Goal: Communication & Community: Participate in discussion

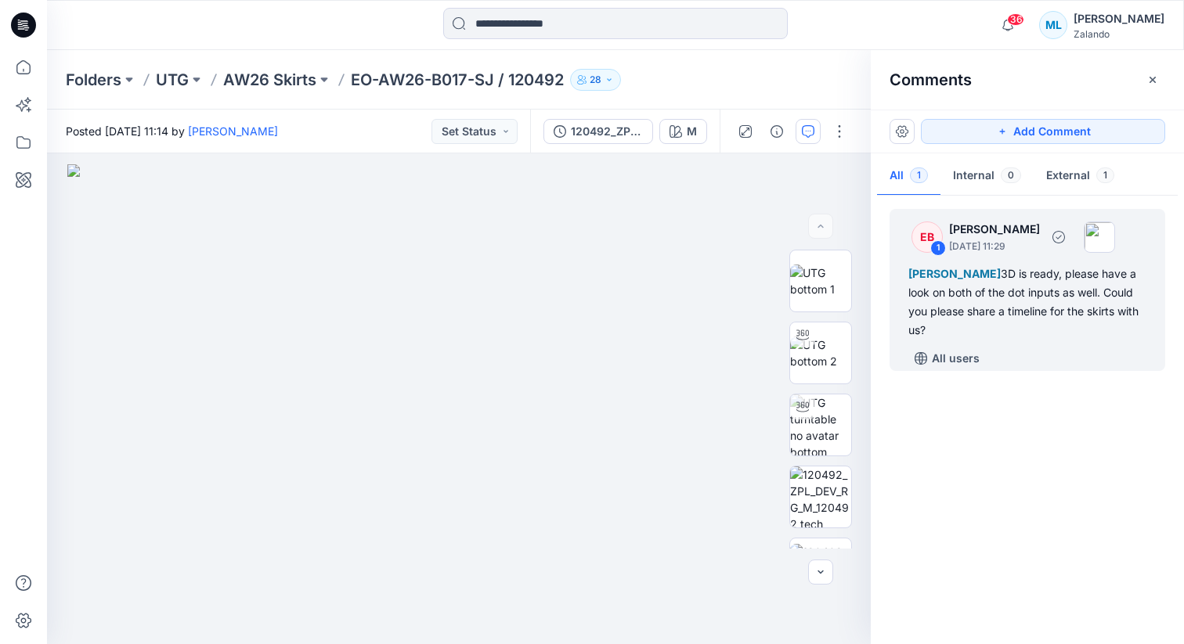
click at [1044, 316] on div "Madlen Lecoutré 3D is ready, please have a look on both of the dot inputs as we…" at bounding box center [1027, 302] width 238 height 75
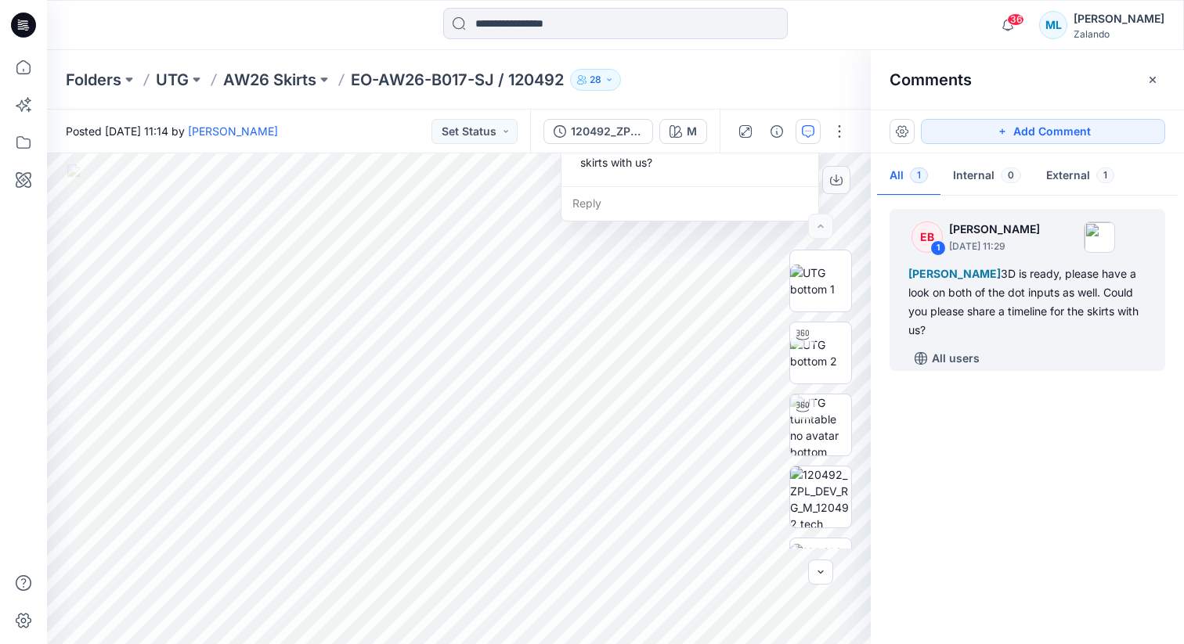
click at [600, 227] on div "2 1 EB Emma Bertelsen October 14, 2025 11:29 Madlen Lecoutré 3D is ready, pleas…" at bounding box center [459, 398] width 824 height 491
click at [597, 207] on div "Reply" at bounding box center [689, 203] width 257 height 34
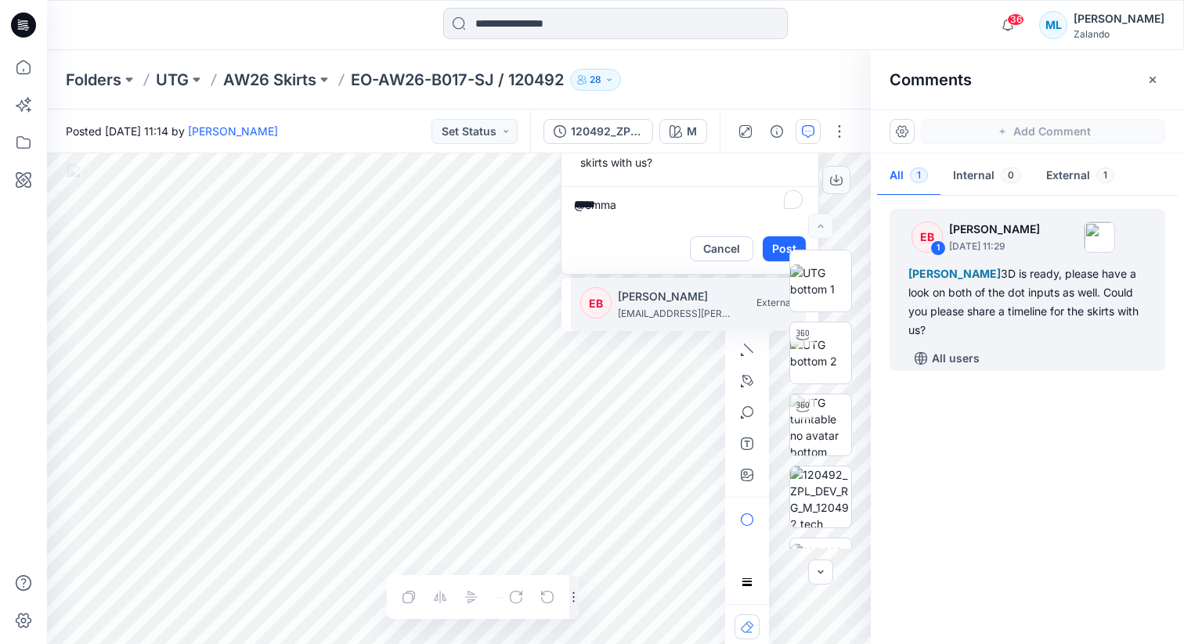
click at [644, 293] on p "[PERSON_NAME]" at bounding box center [676, 296] width 117 height 19
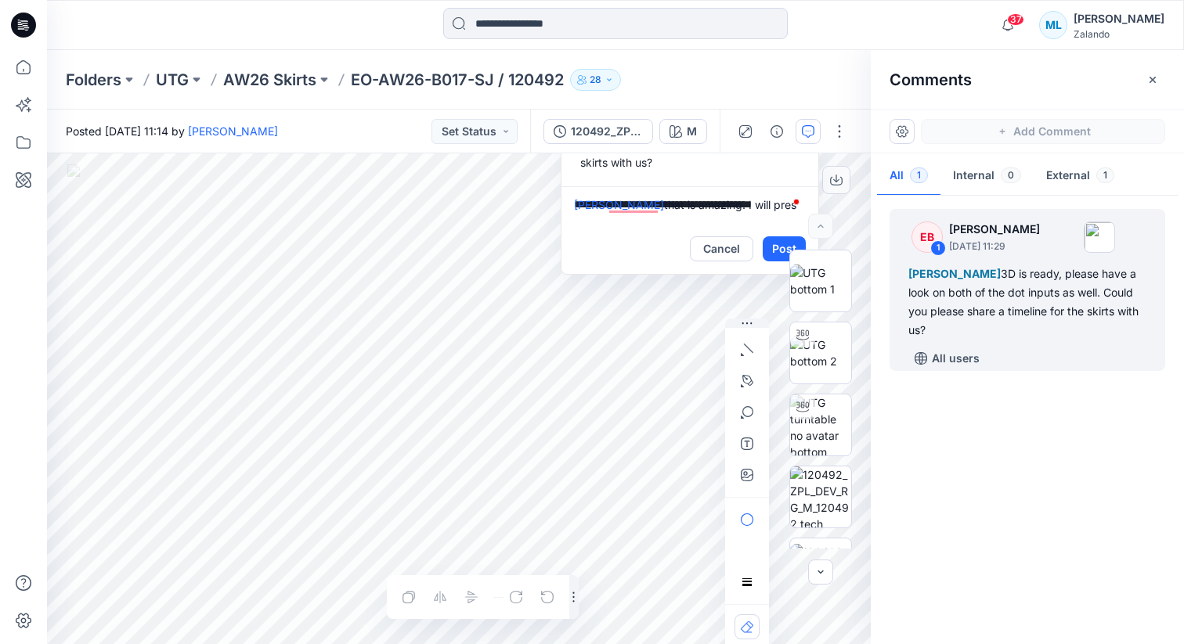
scroll to position [4, 0]
type textarea "**********"
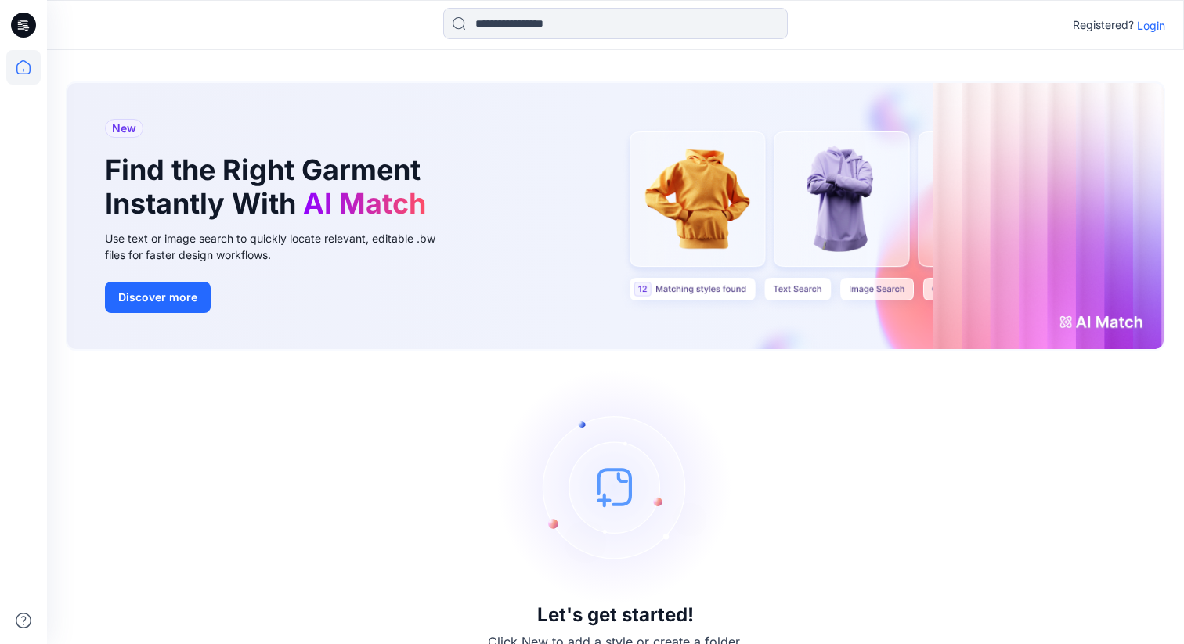
click at [1153, 34] on div "Registered? Login" at bounding box center [1119, 25] width 92 height 19
click at [1153, 23] on p "Login" at bounding box center [1151, 25] width 28 height 16
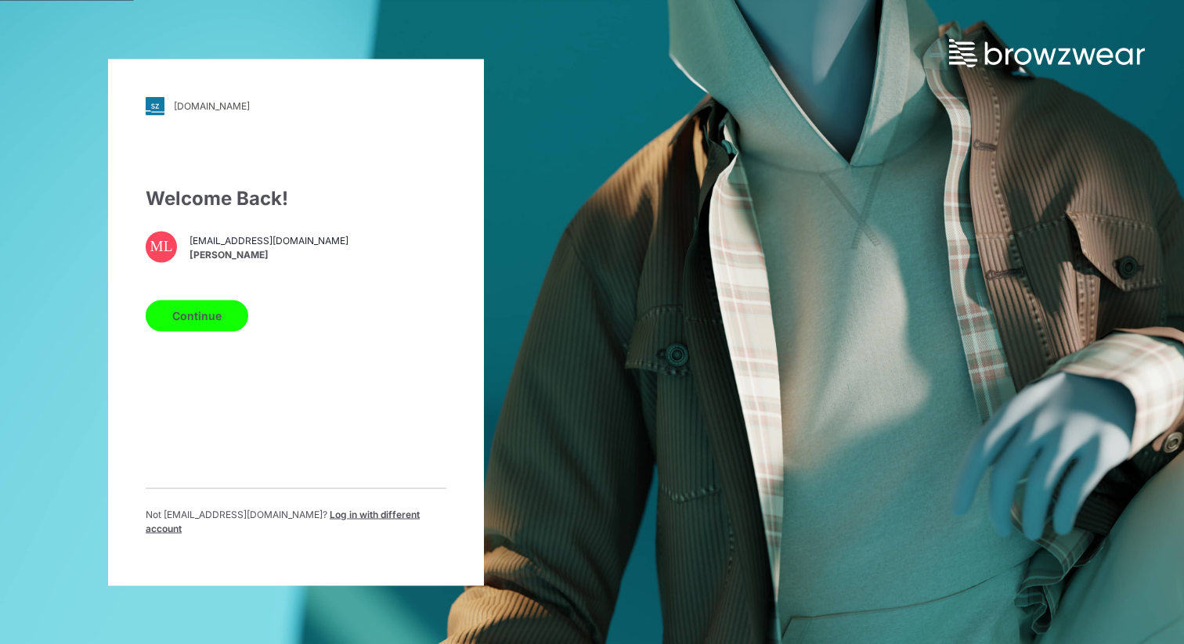
click at [201, 317] on button "Continue" at bounding box center [197, 315] width 103 height 31
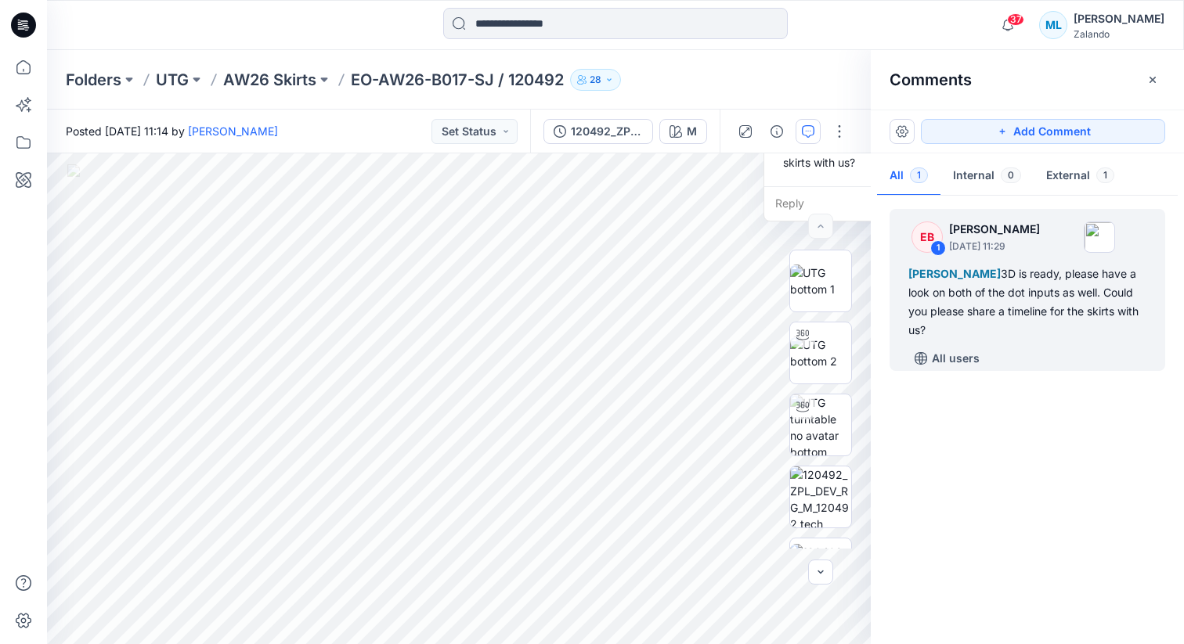
drag, startPoint x: 851, startPoint y: 162, endPoint x: 764, endPoint y: 182, distance: 89.1
click at [764, 182] on div "EB Emma Bertelsen October 14, 2025 11:29 Madlen Lecoutré 3D is ready, please ha…" at bounding box center [892, 105] width 257 height 164
click at [764, 182] on div "EB Emma Bertelsen October 14, 2025 11:29 Madlen Lecoutré 3D is ready, please ha…" at bounding box center [852, 105] width 257 height 164
click at [757, 211] on div "Reply" at bounding box center [852, 203] width 257 height 34
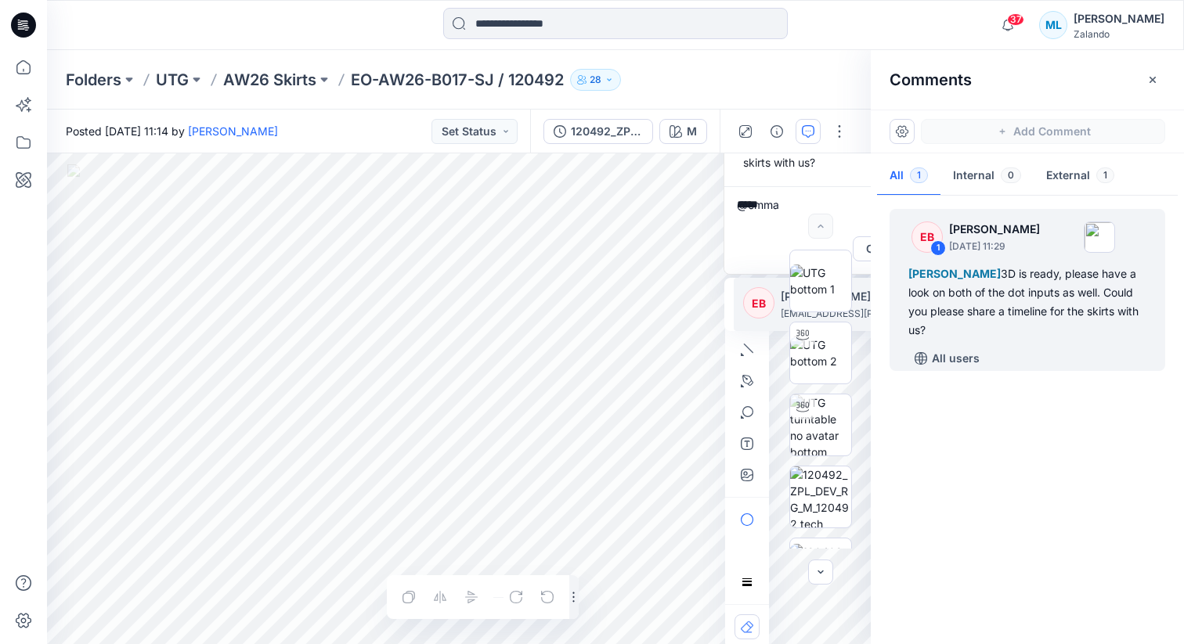
click at [776, 301] on div at bounding box center [820, 399] width 100 height 299
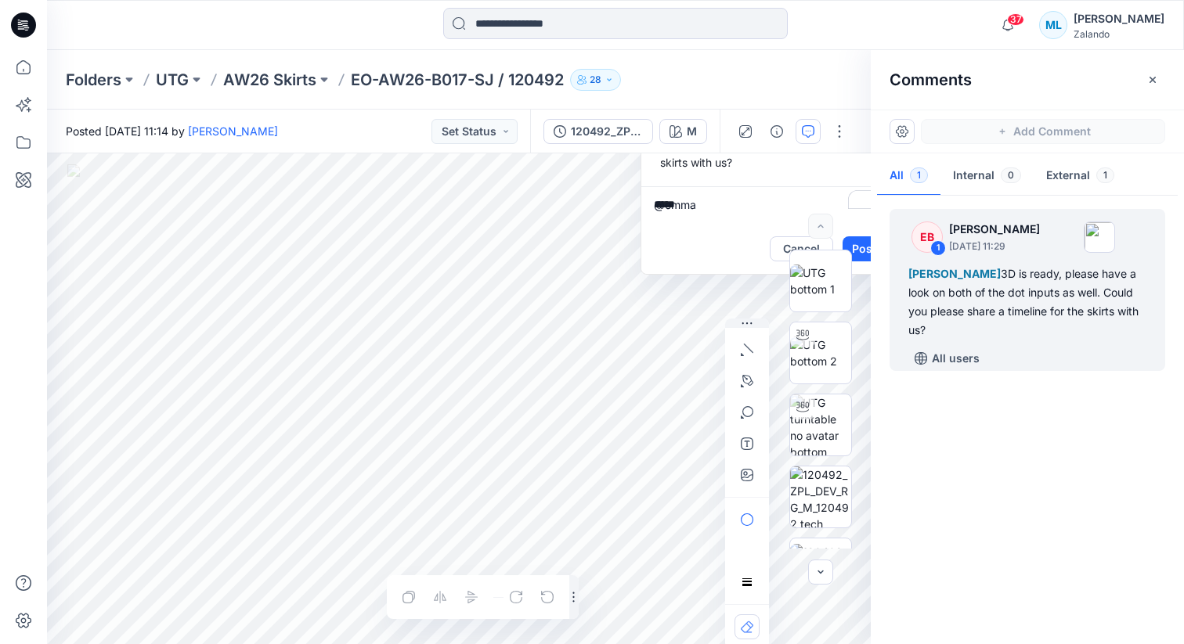
drag, startPoint x: 729, startPoint y: 175, endPoint x: 672, endPoint y: 226, distance: 77.1
click at [645, 251] on div "EB Emma Bertelsen October 14, 2025 11:29 Madlen Lecoutré 3D is ready, please ha…" at bounding box center [769, 145] width 258 height 259
click at [729, 202] on textarea "*****" at bounding box center [768, 205] width 257 height 38
click at [731, 292] on p "[PERSON_NAME]" at bounding box center [755, 296] width 117 height 19
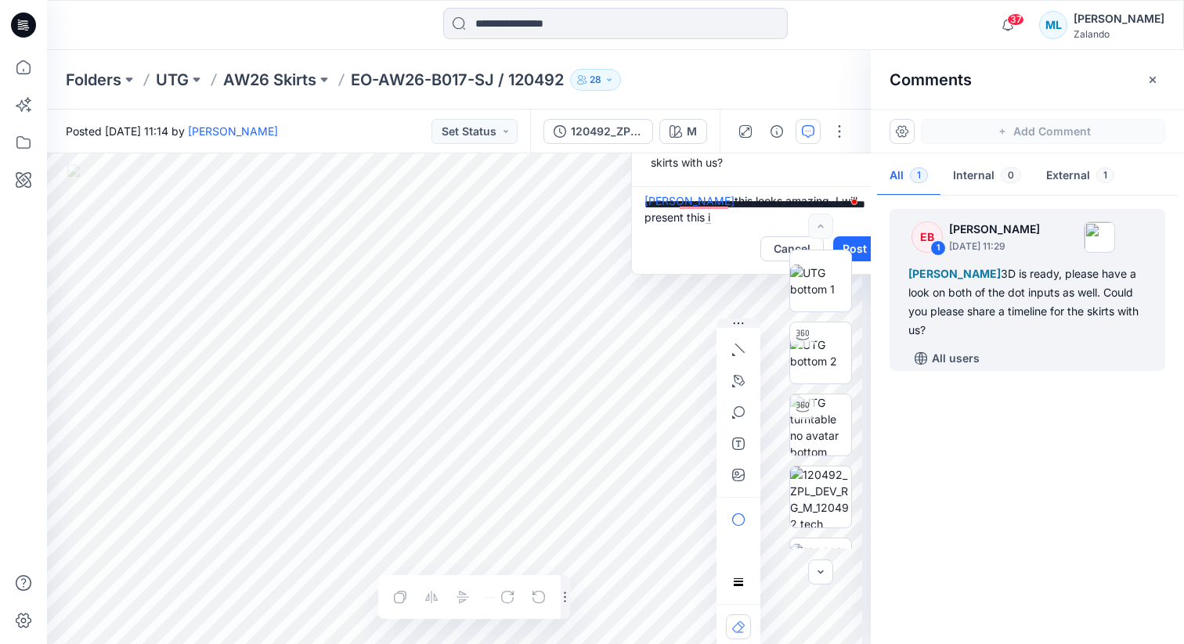
click at [718, 225] on div "Cancel Post" at bounding box center [760, 249] width 257 height 50
click at [717, 213] on textarea "**********" at bounding box center [760, 205] width 257 height 38
type textarea "**********"
click at [861, 243] on button "Post" at bounding box center [854, 248] width 43 height 25
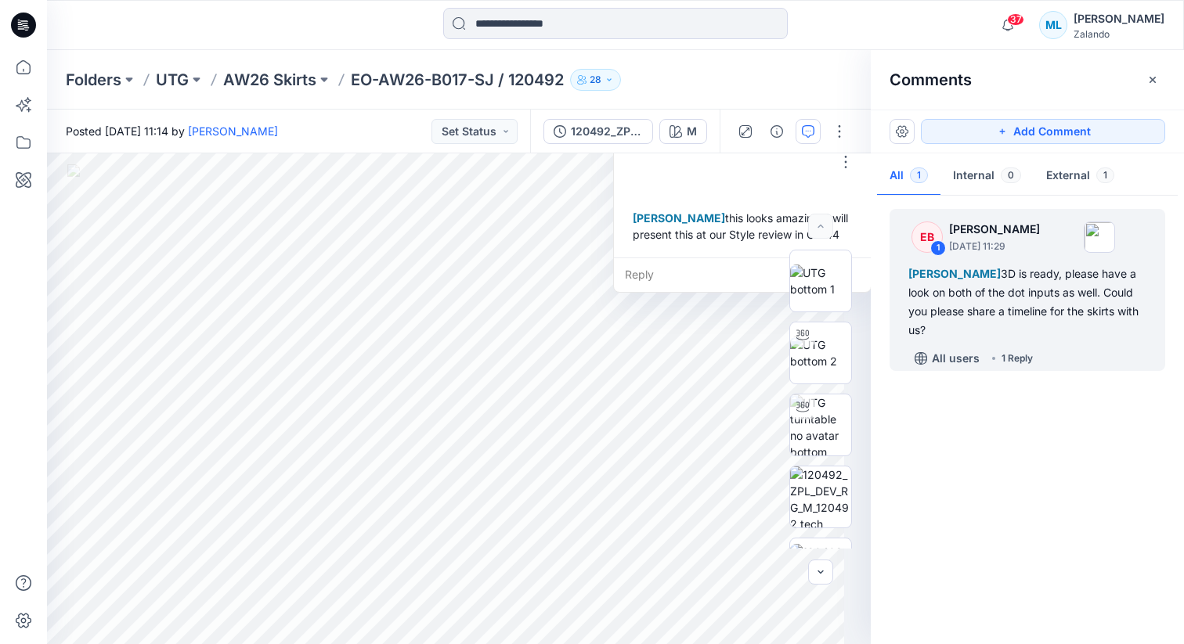
scroll to position [60, 0]
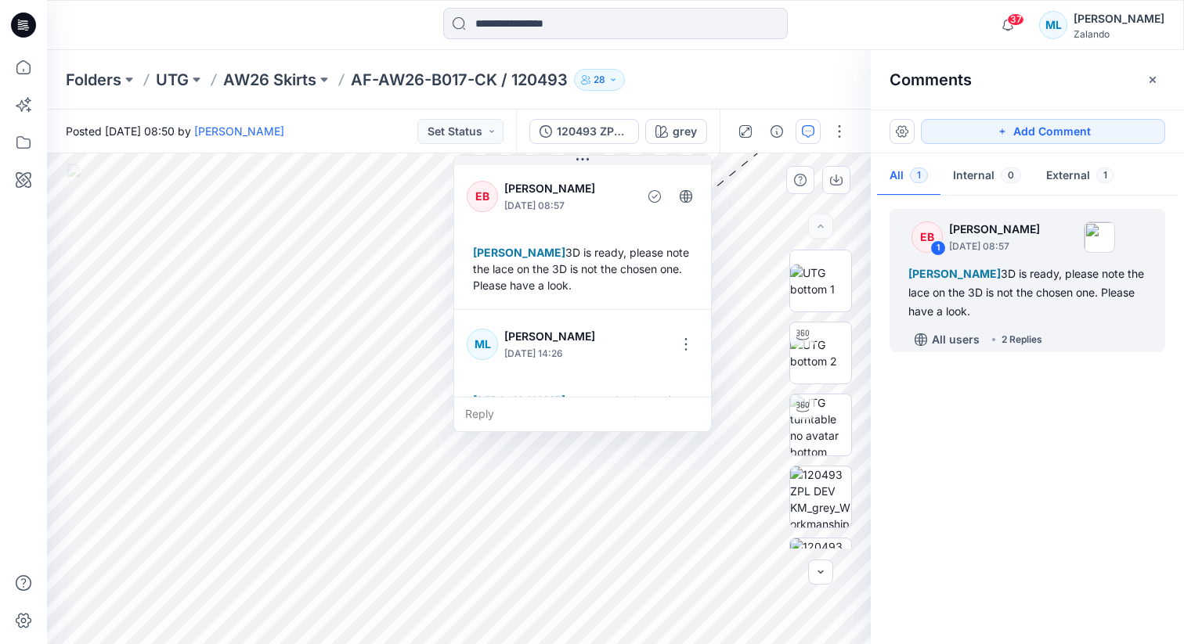
drag, startPoint x: 811, startPoint y: 179, endPoint x: 463, endPoint y: 230, distance: 352.1
click at [463, 230] on div "EB [PERSON_NAME] [DATE] 08:57 [PERSON_NAME] 3D is ready, please note the lace o…" at bounding box center [582, 235] width 257 height 147
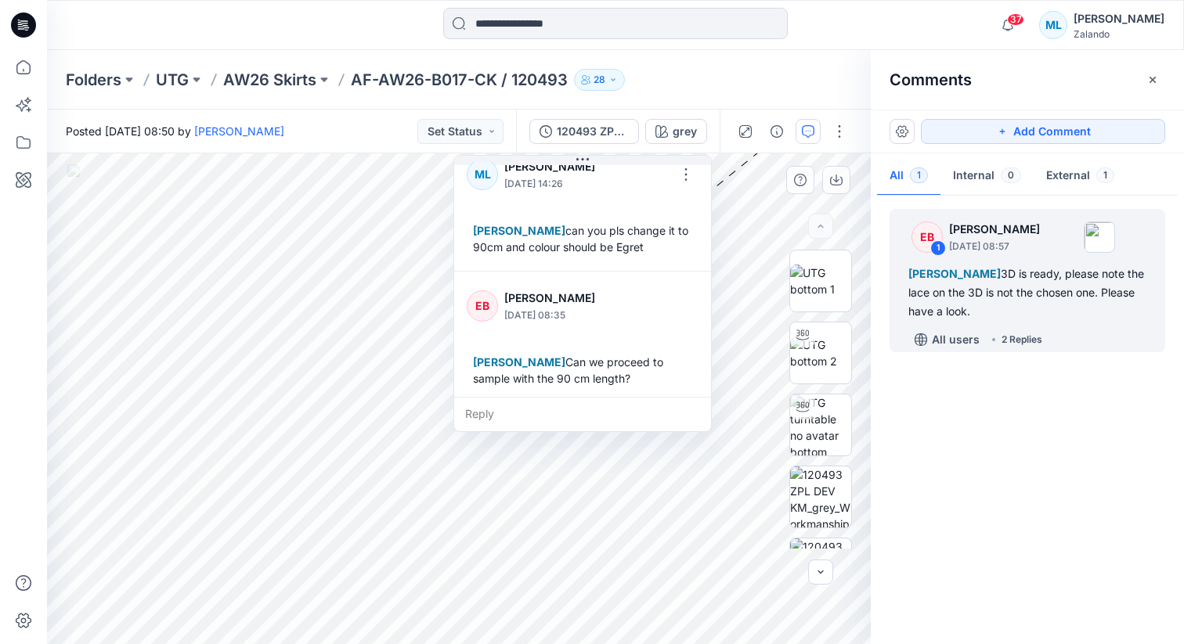
scroll to position [175, 0]
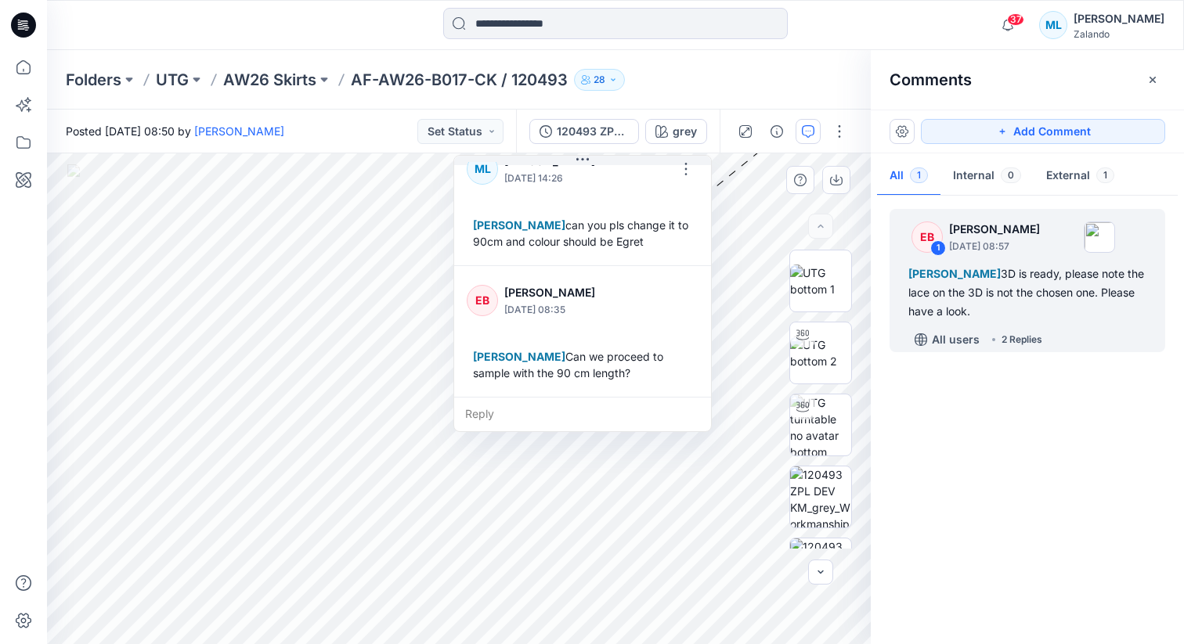
click at [514, 406] on div "Reply" at bounding box center [582, 414] width 257 height 34
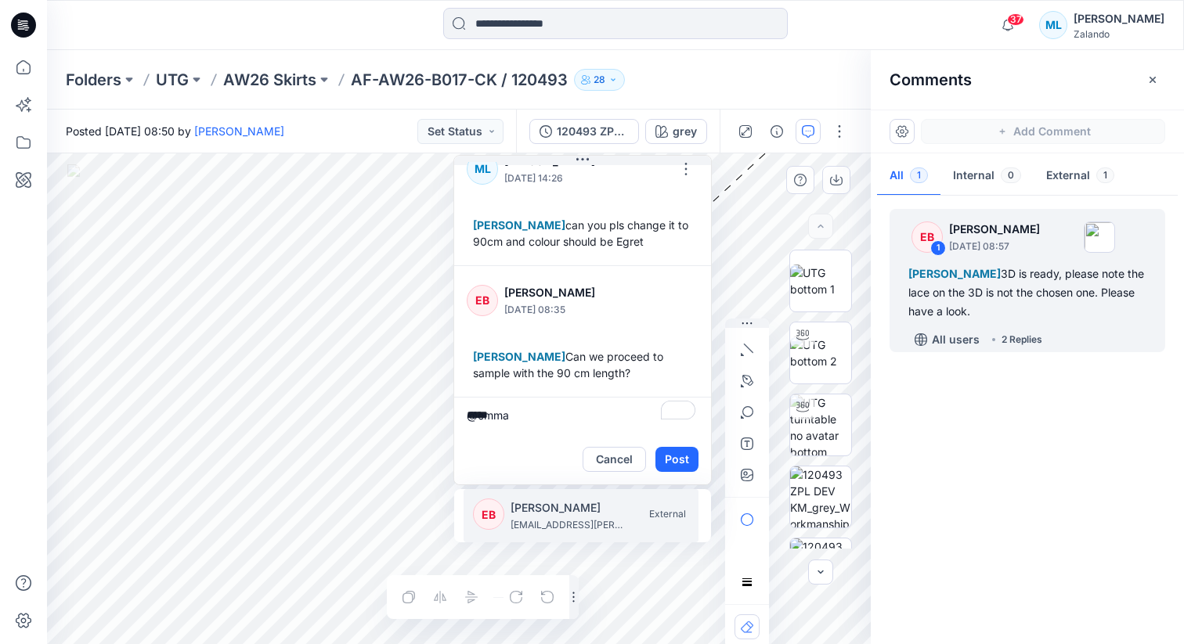
click at [538, 512] on p "[PERSON_NAME]" at bounding box center [569, 508] width 117 height 19
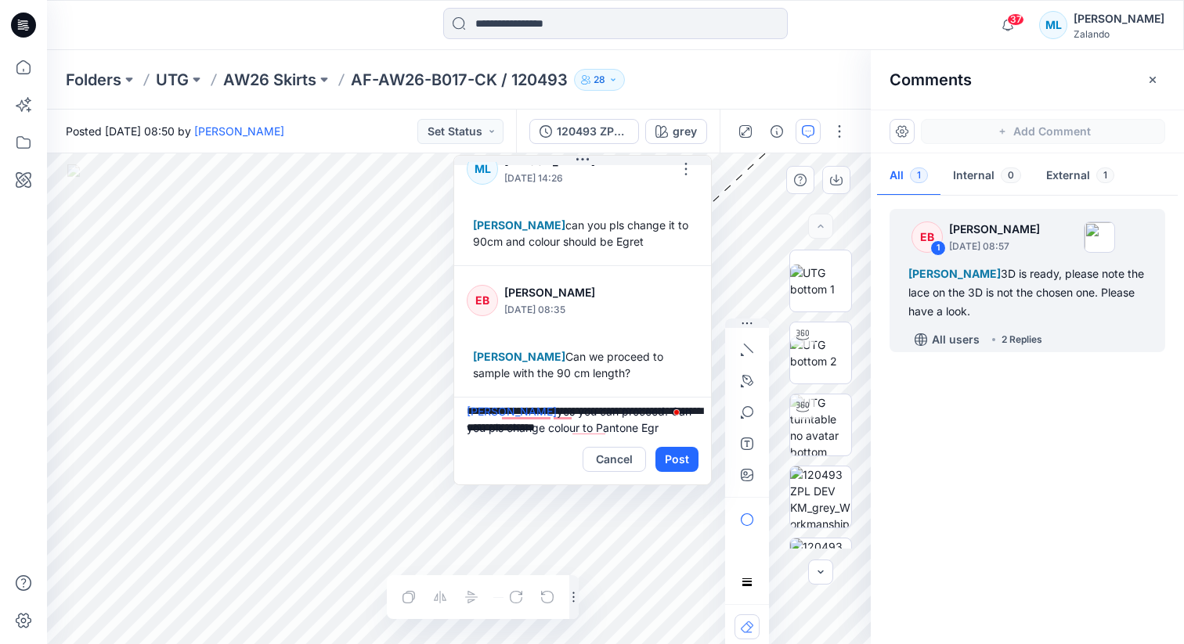
scroll to position [20, 0]
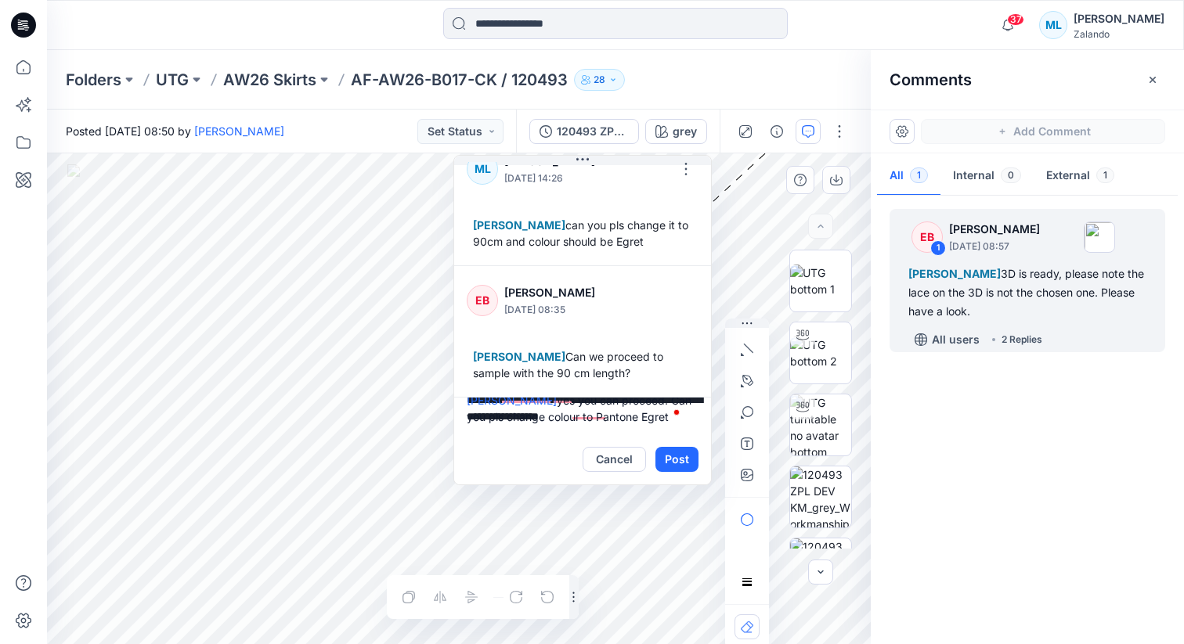
click at [529, 431] on textarea "**********" at bounding box center [582, 416] width 257 height 38
type textarea "**********"
click at [681, 460] on button "Post" at bounding box center [676, 459] width 43 height 25
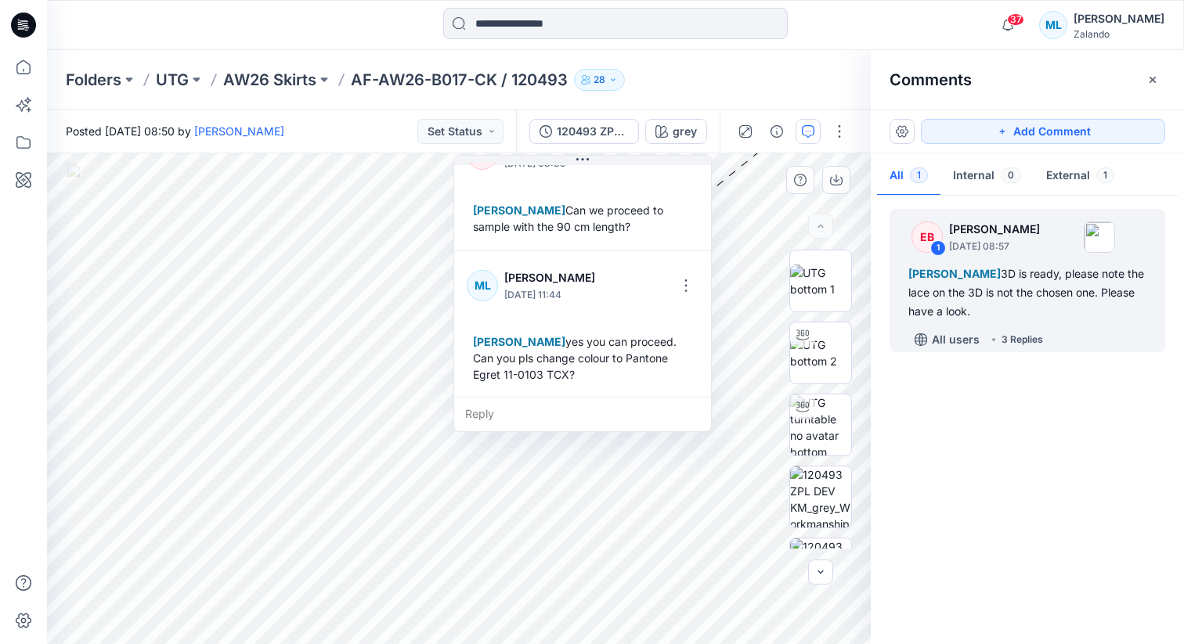
scroll to position [323, 0]
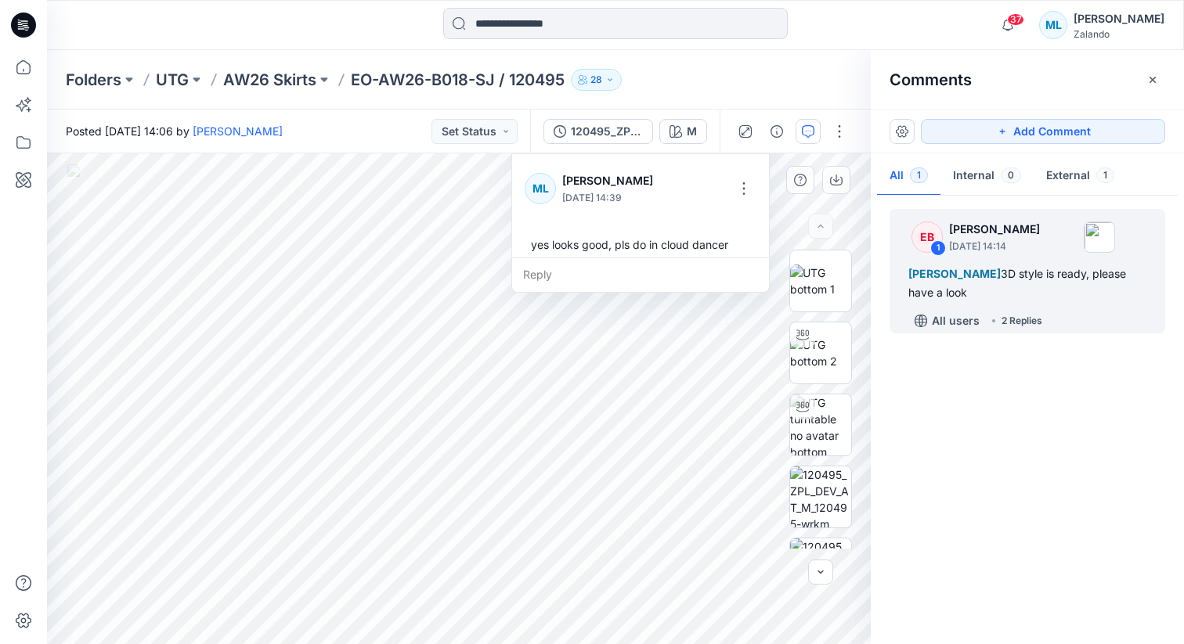
drag, startPoint x: 748, startPoint y: 226, endPoint x: 528, endPoint y: 272, distance: 224.7
click at [528, 272] on div "EB Emma Bertelsen October 10, 2025 14:14 Madlen Lecoutré 3D style is ready, ple…" at bounding box center [640, 154] width 258 height 277
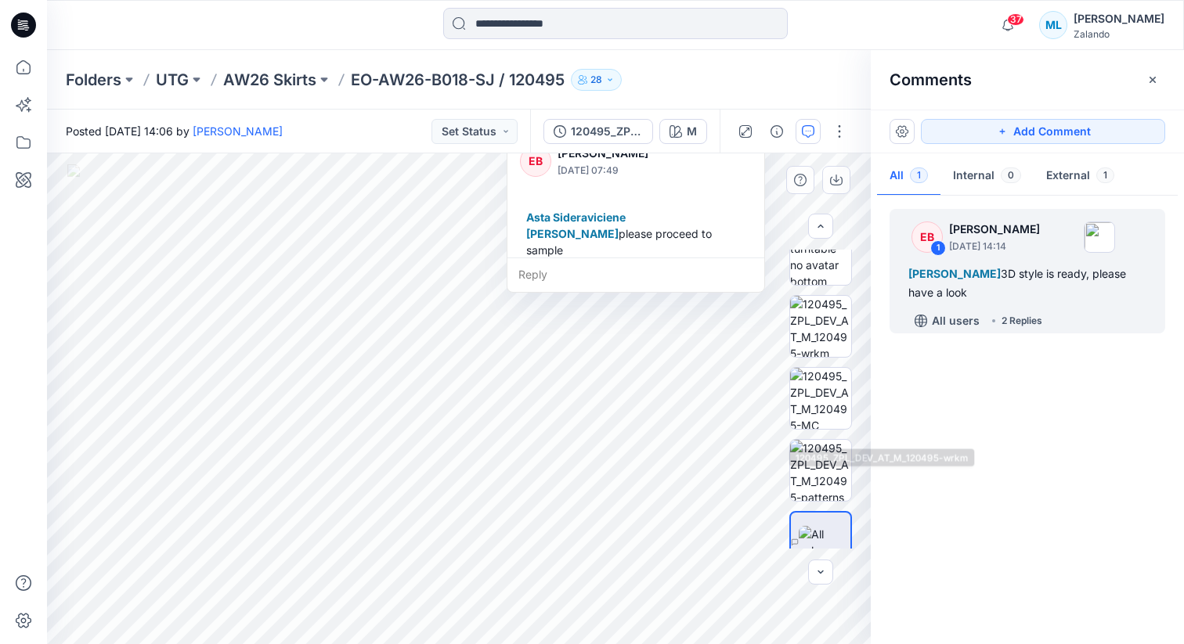
scroll to position [196, 0]
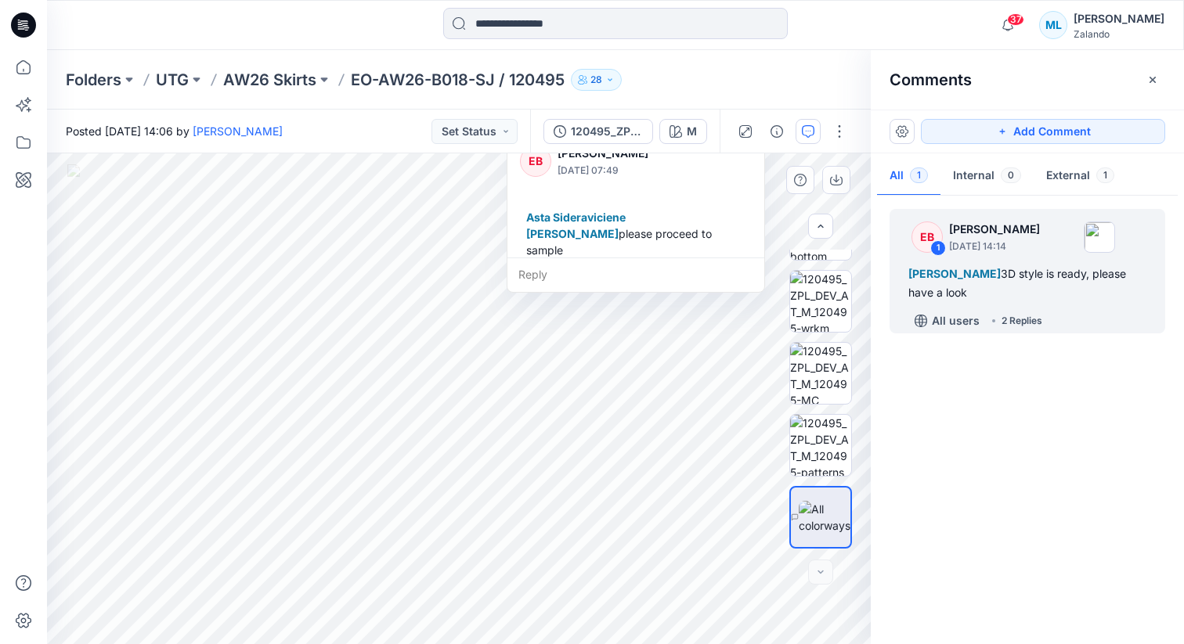
click at [563, 280] on div "Reply" at bounding box center [635, 275] width 257 height 34
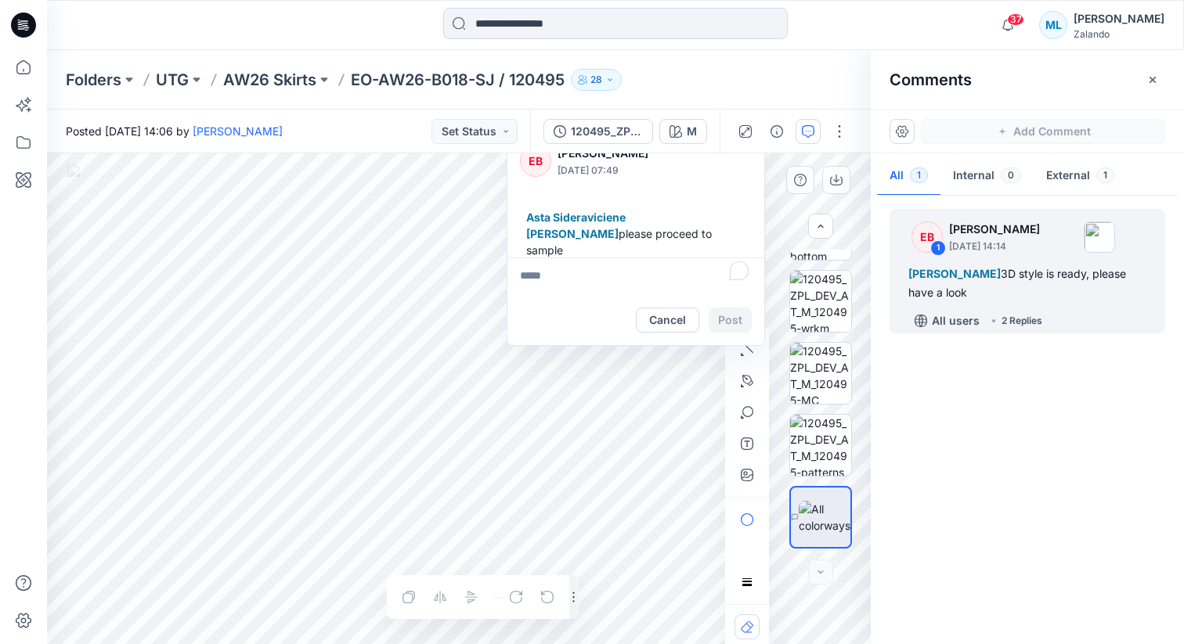
click at [547, 278] on textarea "To enrich screen reader interactions, please activate Accessibility in Grammarl…" at bounding box center [635, 277] width 257 height 38
click at [589, 374] on p "[PERSON_NAME]" at bounding box center [622, 368] width 117 height 19
click at [535, 285] on textarea "**********" at bounding box center [635, 277] width 257 height 38
type textarea "**********"
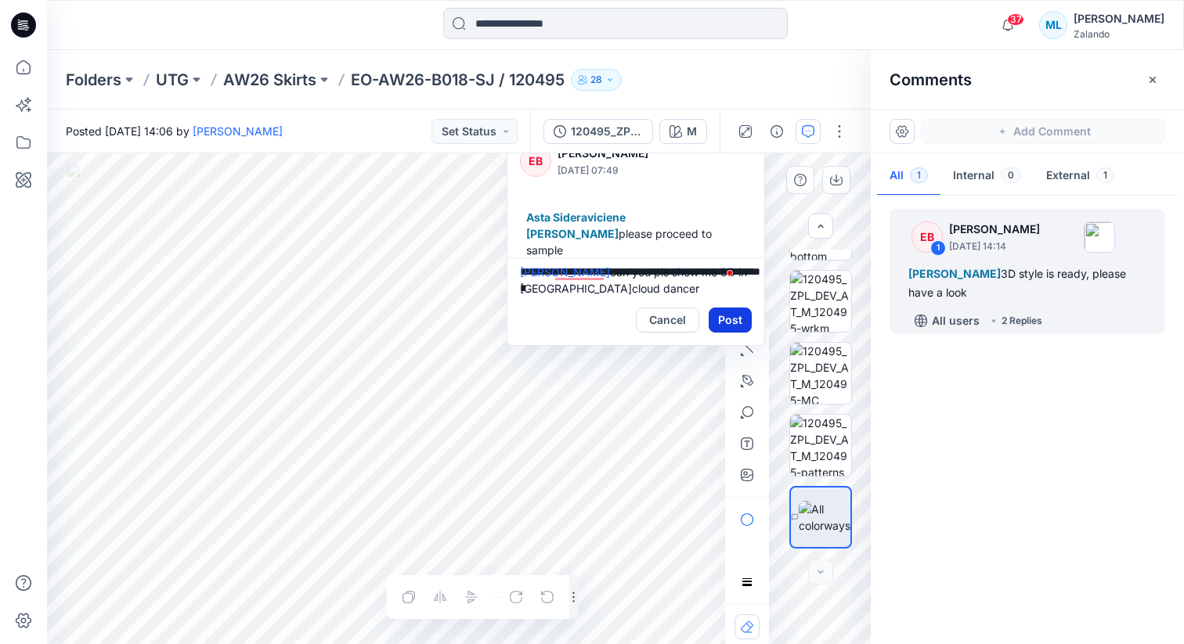
click at [714, 317] on button "Post" at bounding box center [730, 320] width 43 height 25
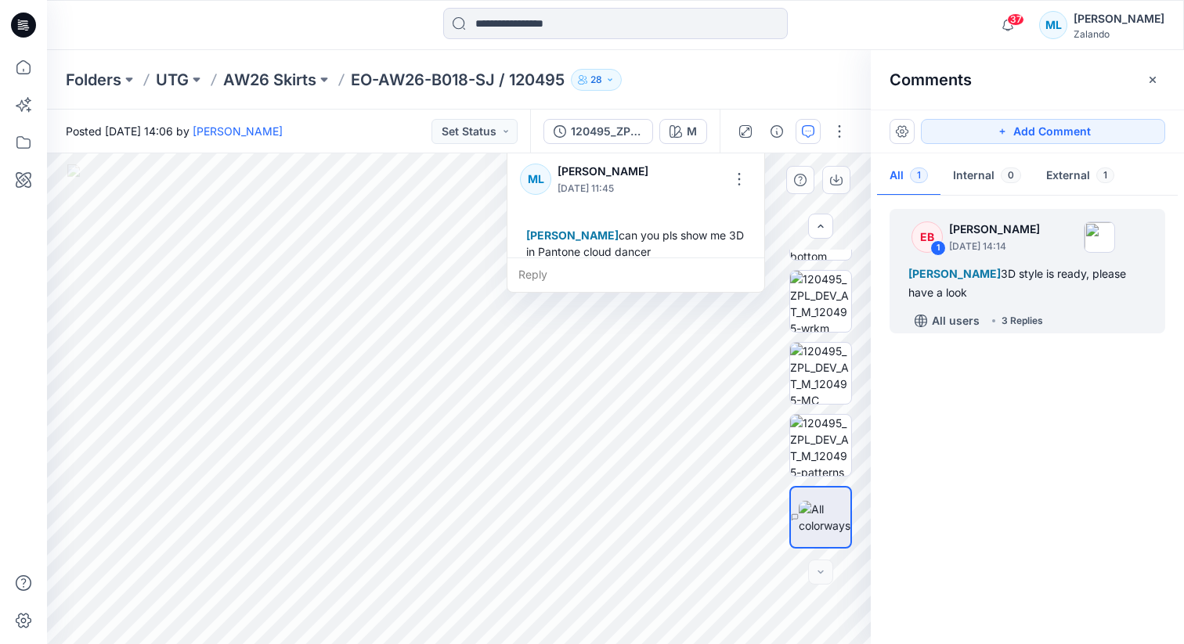
scroll to position [274, 0]
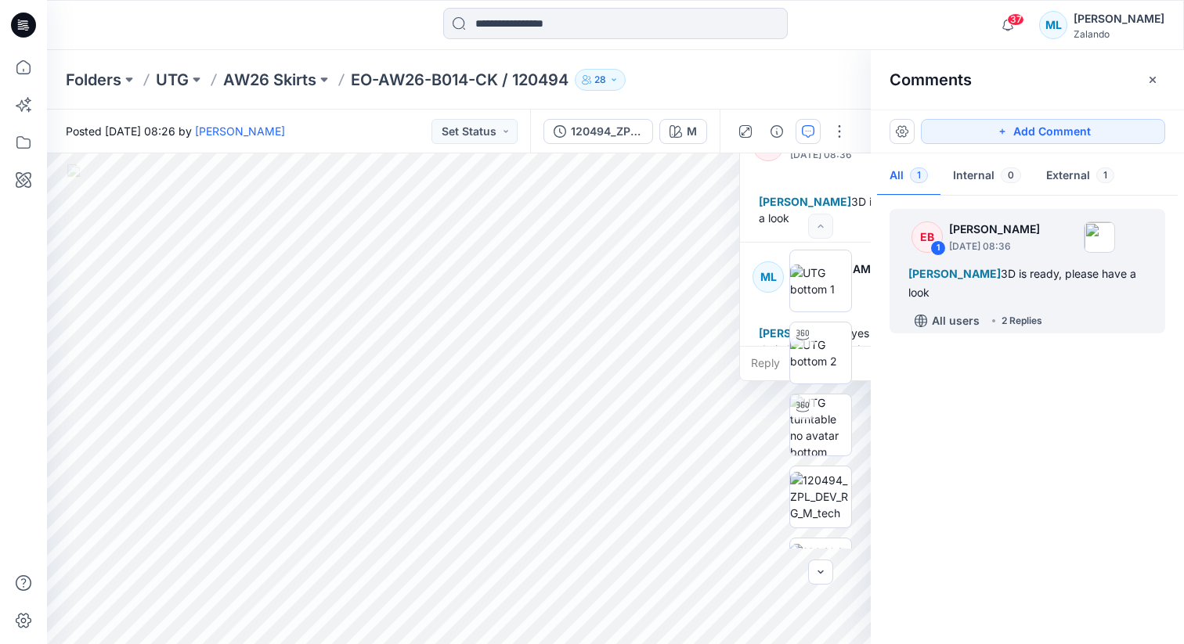
click at [800, 202] on span "[PERSON_NAME]" at bounding box center [805, 201] width 92 height 13
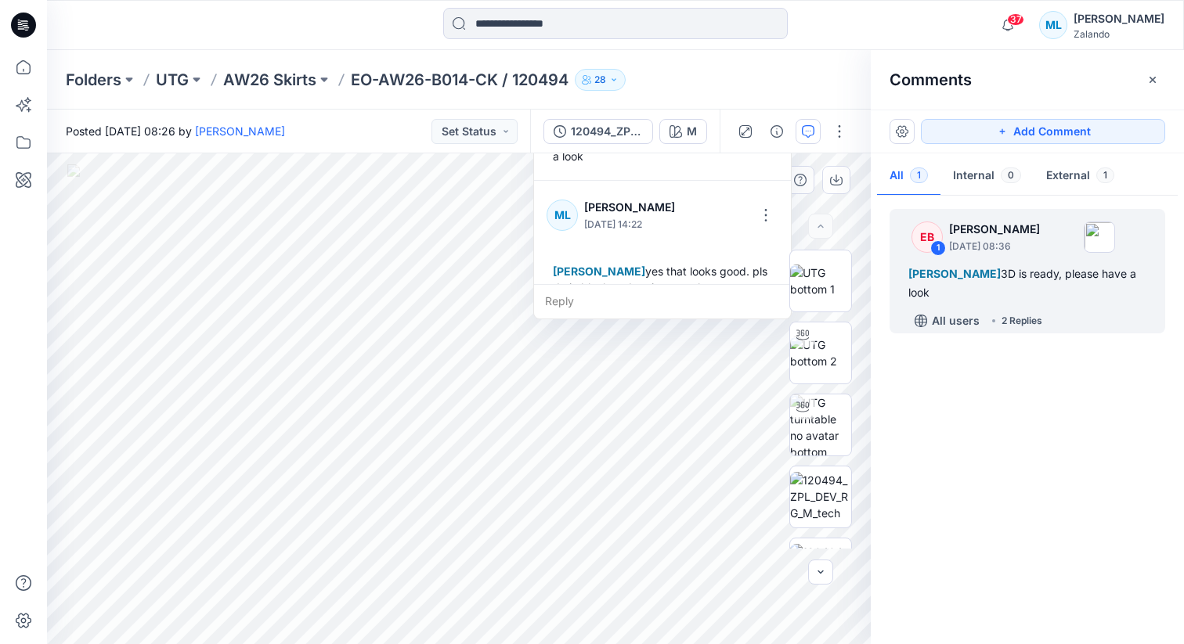
drag, startPoint x: 741, startPoint y: 195, endPoint x: 535, endPoint y: 229, distance: 208.8
click at [535, 229] on div "EB Emma Bertelsen October 10, 2025 08:36 Madlen Lecoutré 3D is ready, please ha…" at bounding box center [662, 166] width 257 height 235
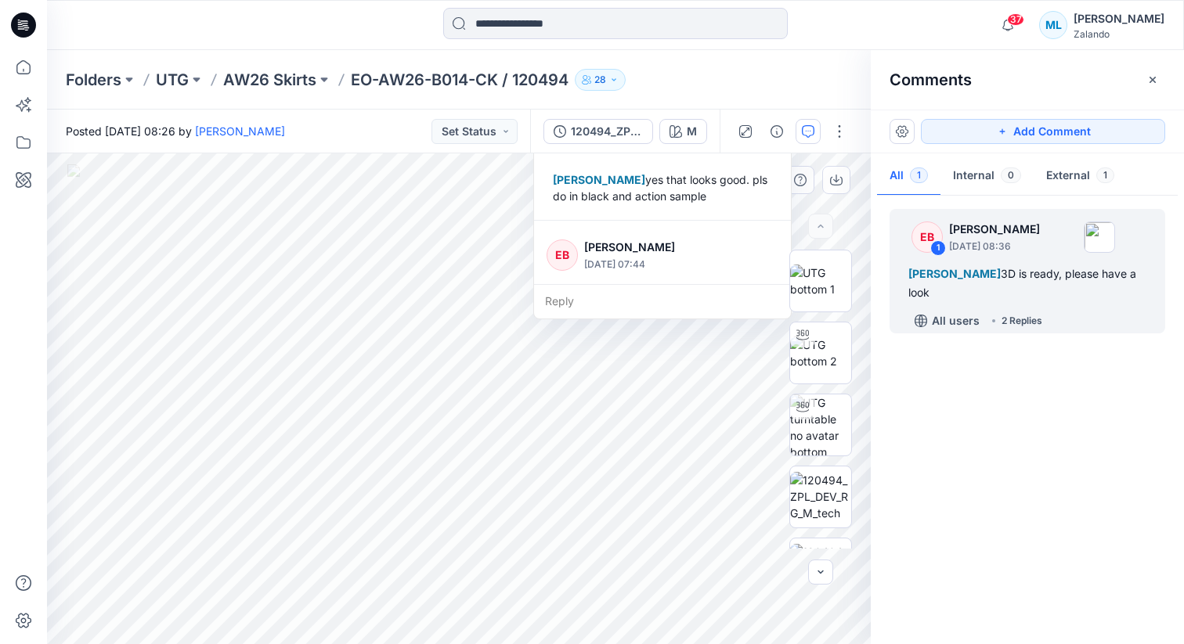
scroll to position [159, 0]
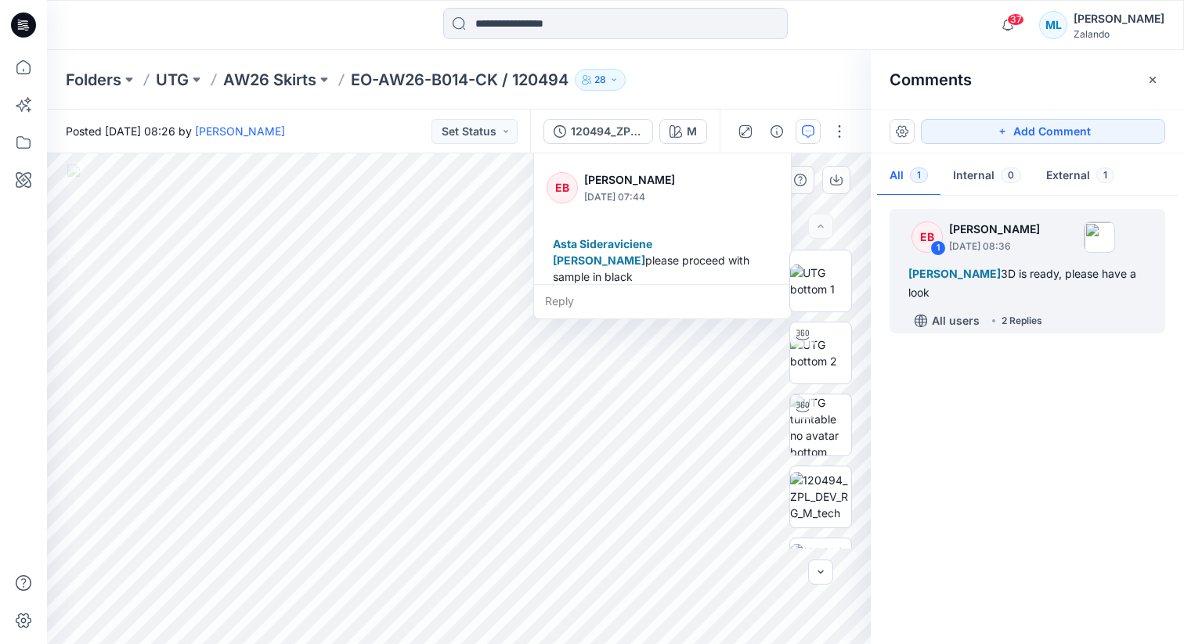
click at [575, 301] on div "Reply" at bounding box center [662, 301] width 257 height 34
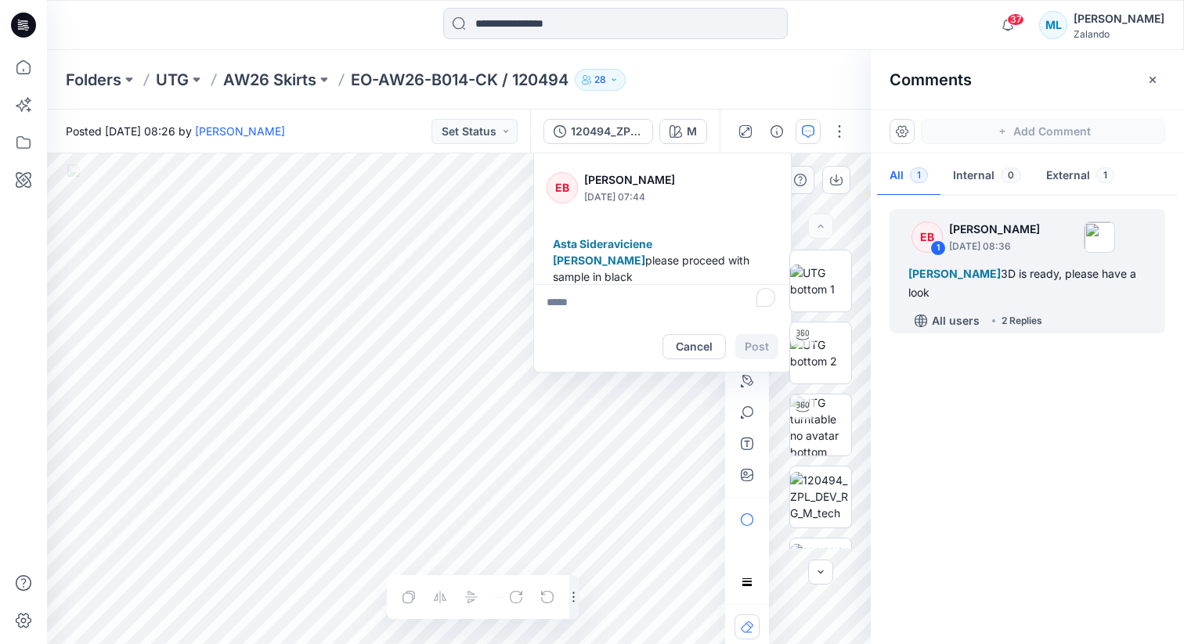
click at [601, 303] on textarea "To enrich screen reader interactions, please activate Accessibility in Grammarl…" at bounding box center [662, 303] width 257 height 38
click at [622, 399] on p "[PERSON_NAME]" at bounding box center [648, 395] width 117 height 19
type textarea "**********"
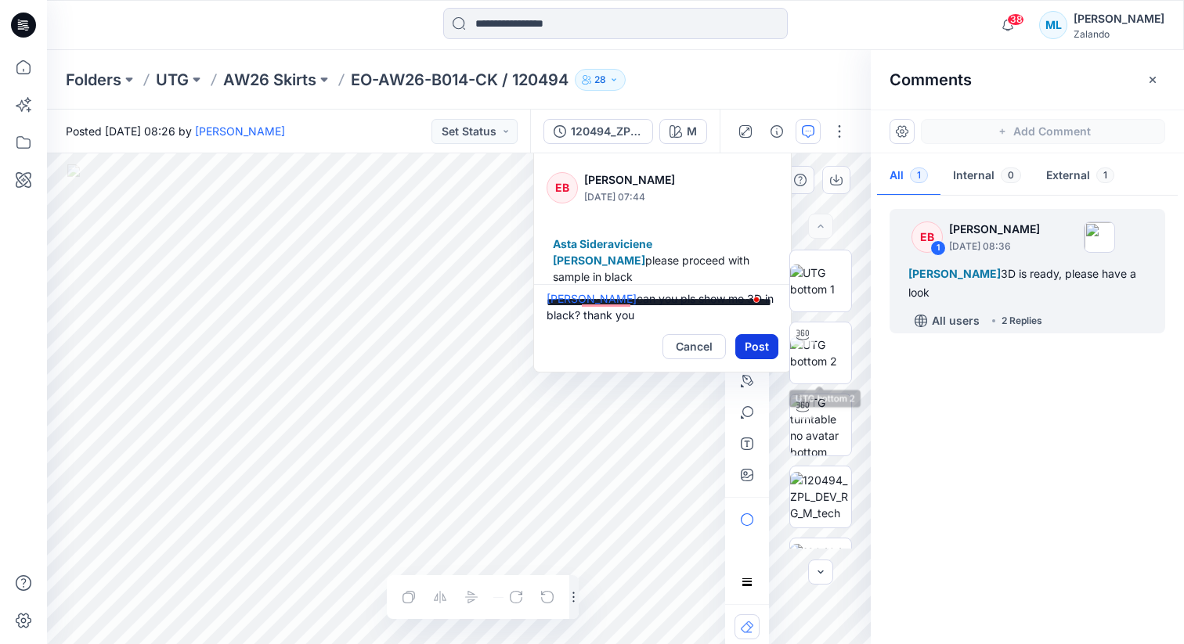
click at [757, 338] on button "Post" at bounding box center [756, 346] width 43 height 25
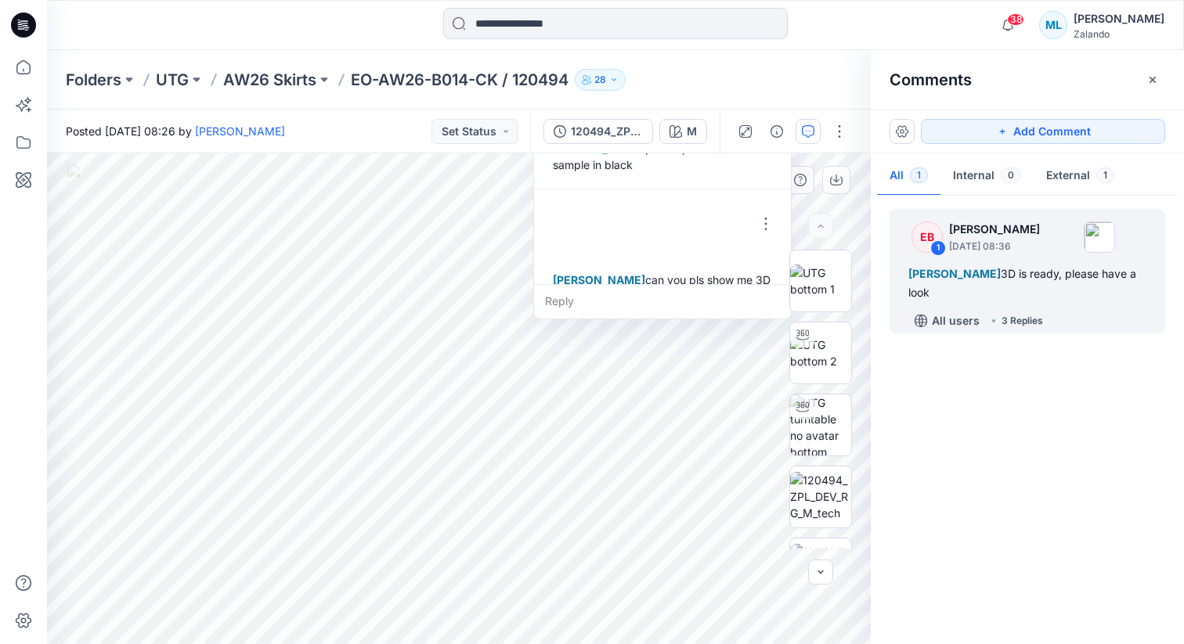
scroll to position [290, 0]
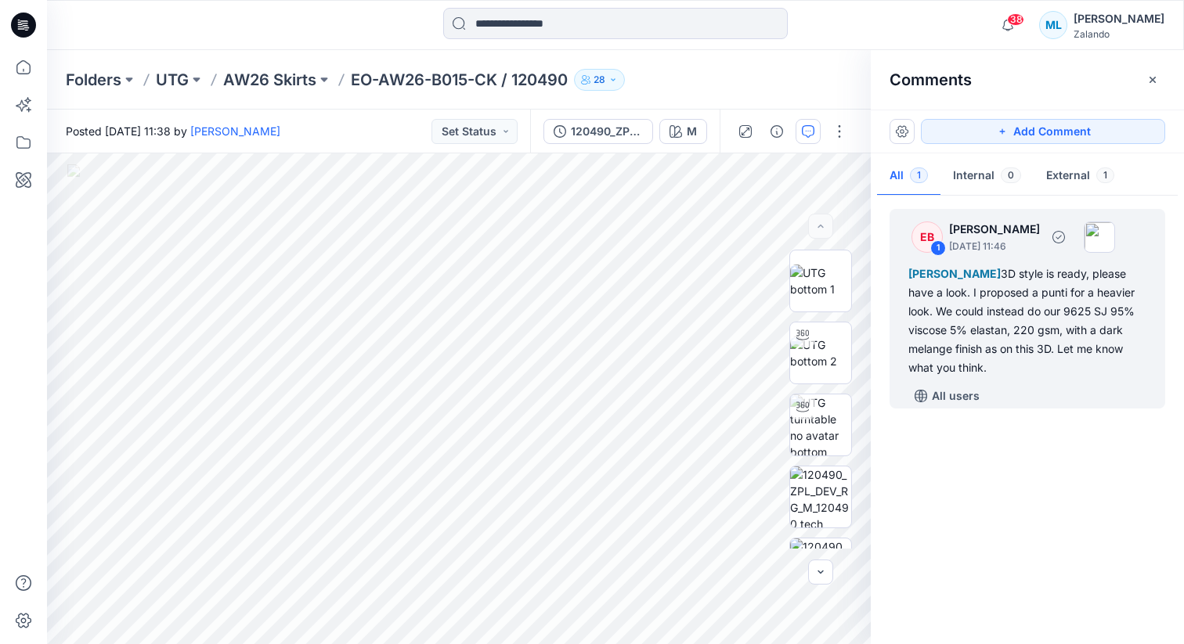
click at [1034, 316] on div "[PERSON_NAME] 3D style is ready, please have a look. I proposed a punti for a h…" at bounding box center [1027, 321] width 238 height 113
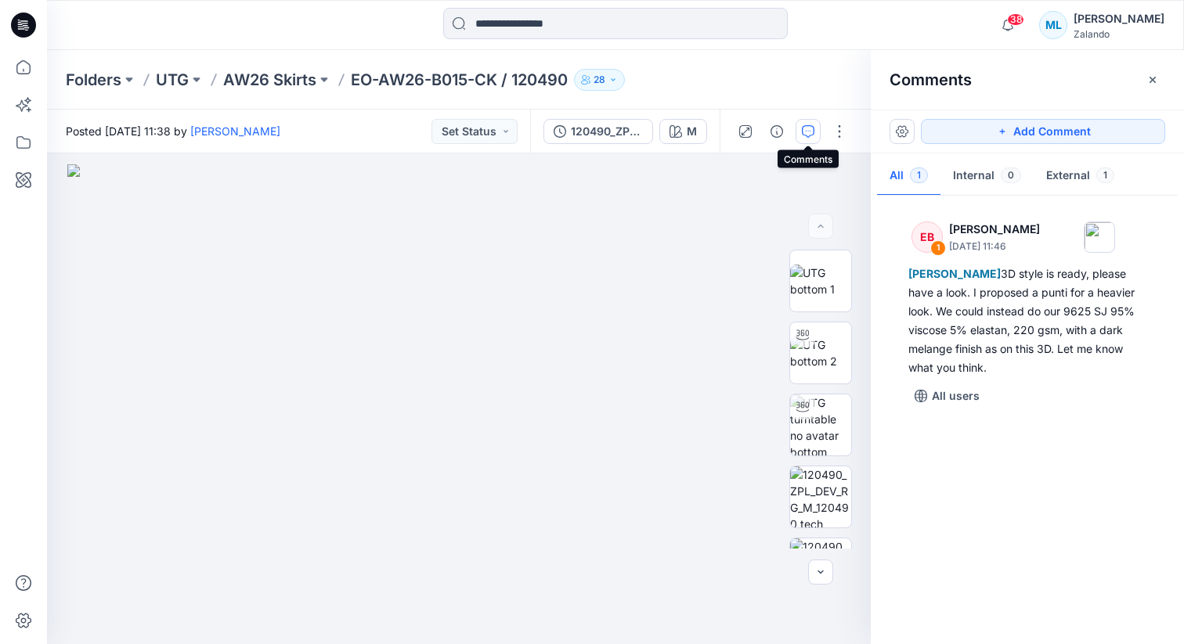
click at [811, 128] on icon "button" at bounding box center [808, 131] width 13 height 13
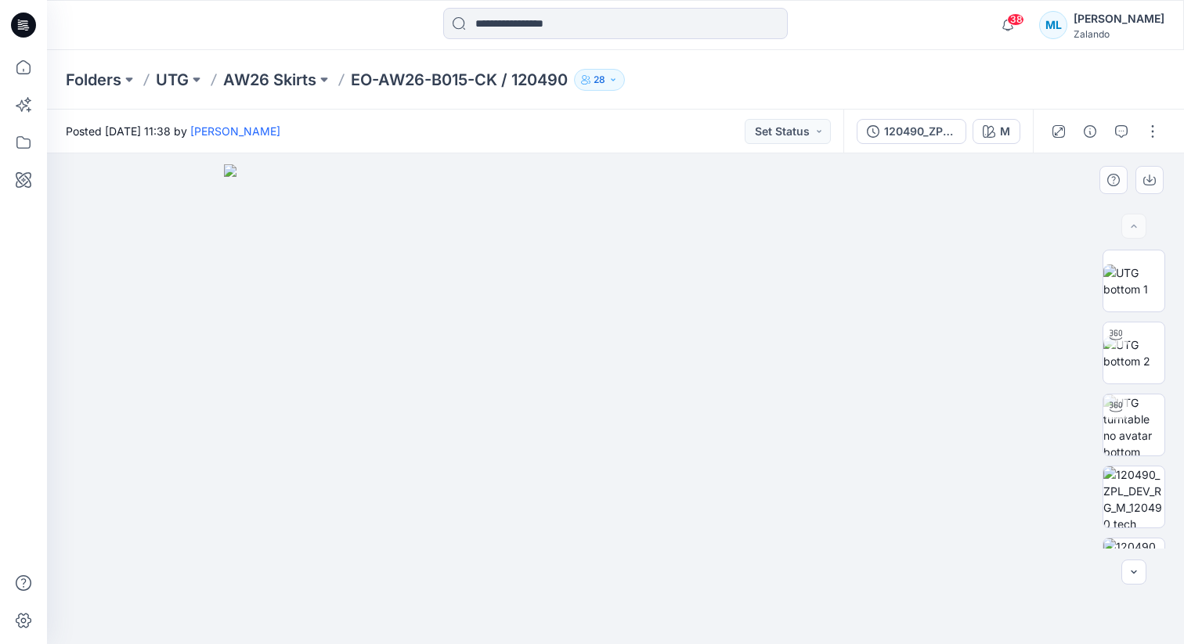
click at [511, 460] on img at bounding box center [615, 404] width 783 height 481
click at [1131, 355] on img at bounding box center [1133, 353] width 61 height 33
drag, startPoint x: 635, startPoint y: 344, endPoint x: 662, endPoint y: 368, distance: 36.6
click at [662, 368] on div at bounding box center [615, 398] width 1137 height 491
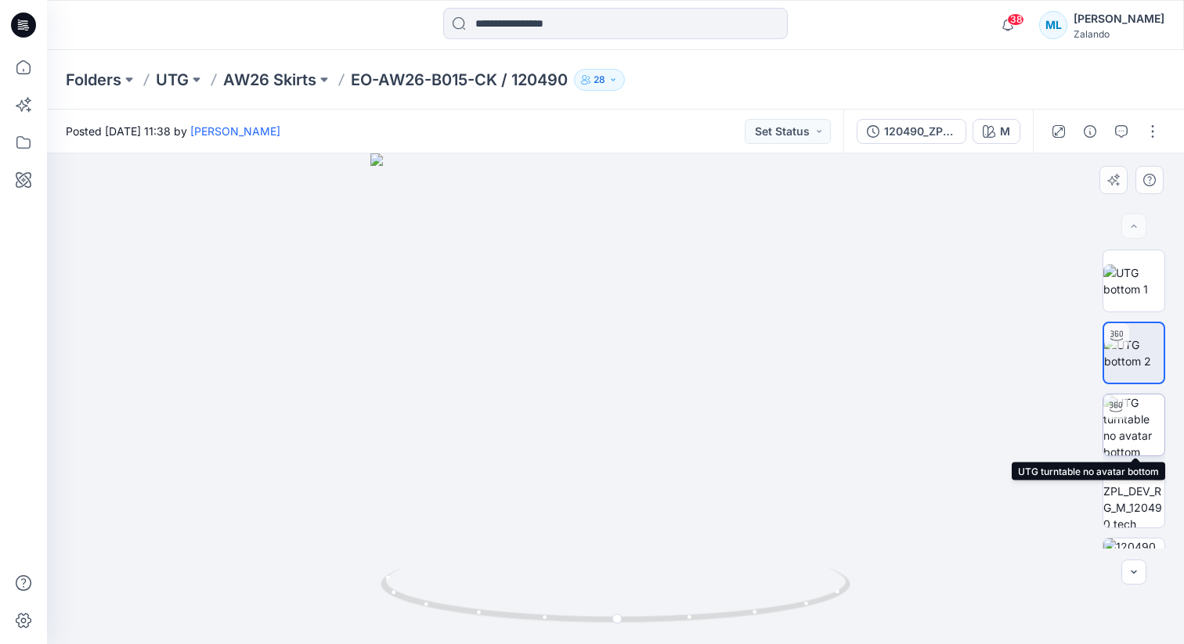
click at [1135, 428] on img at bounding box center [1133, 425] width 61 height 61
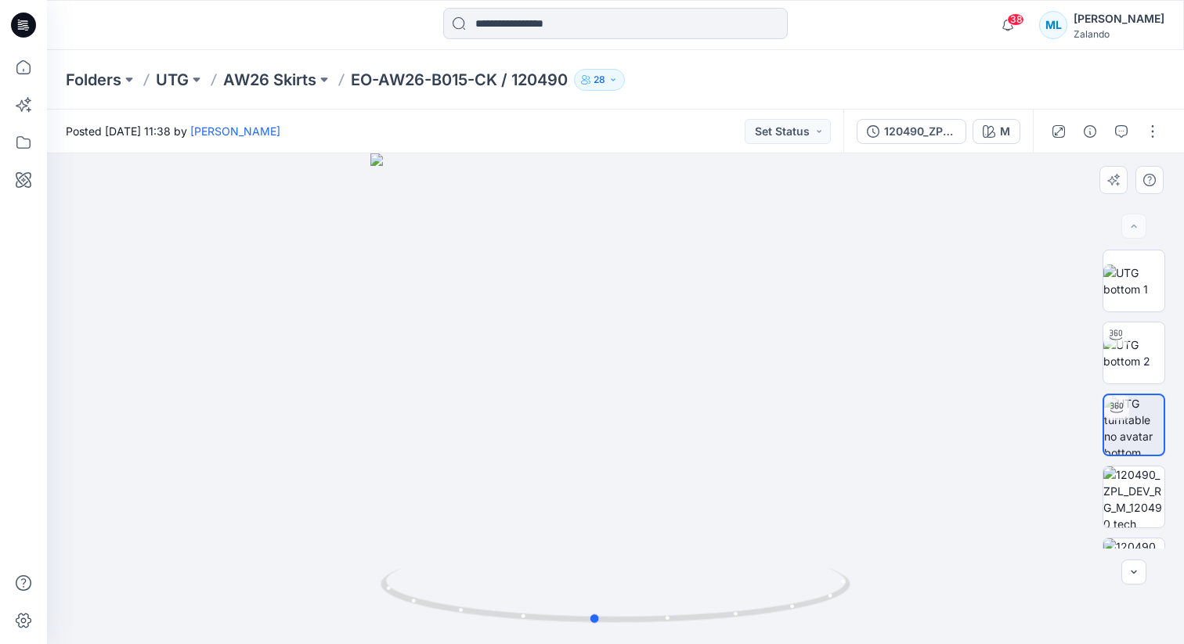
drag, startPoint x: 646, startPoint y: 319, endPoint x: 625, endPoint y: 326, distance: 22.0
click at [625, 326] on div at bounding box center [615, 398] width 1137 height 491
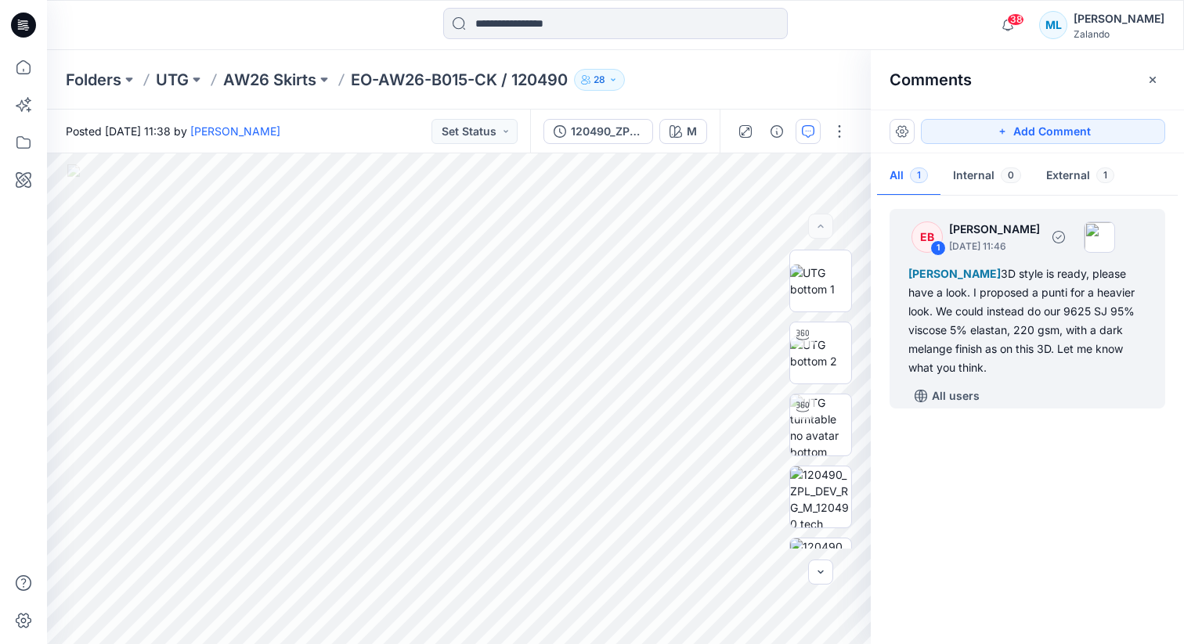
click at [1041, 324] on div "[PERSON_NAME] 3D style is ready, please have a look. I proposed a punti for a h…" at bounding box center [1027, 321] width 238 height 113
click at [985, 305] on div "[PERSON_NAME] 3D style is ready, please have a look. I proposed a punti for a h…" at bounding box center [1027, 321] width 238 height 113
click at [1012, 327] on div "[PERSON_NAME] 3D style is ready, please have a look. I proposed a punti for a h…" at bounding box center [1027, 321] width 238 height 113
click at [974, 332] on div "[PERSON_NAME] 3D style is ready, please have a look. I proposed a punti for a h…" at bounding box center [1027, 321] width 238 height 113
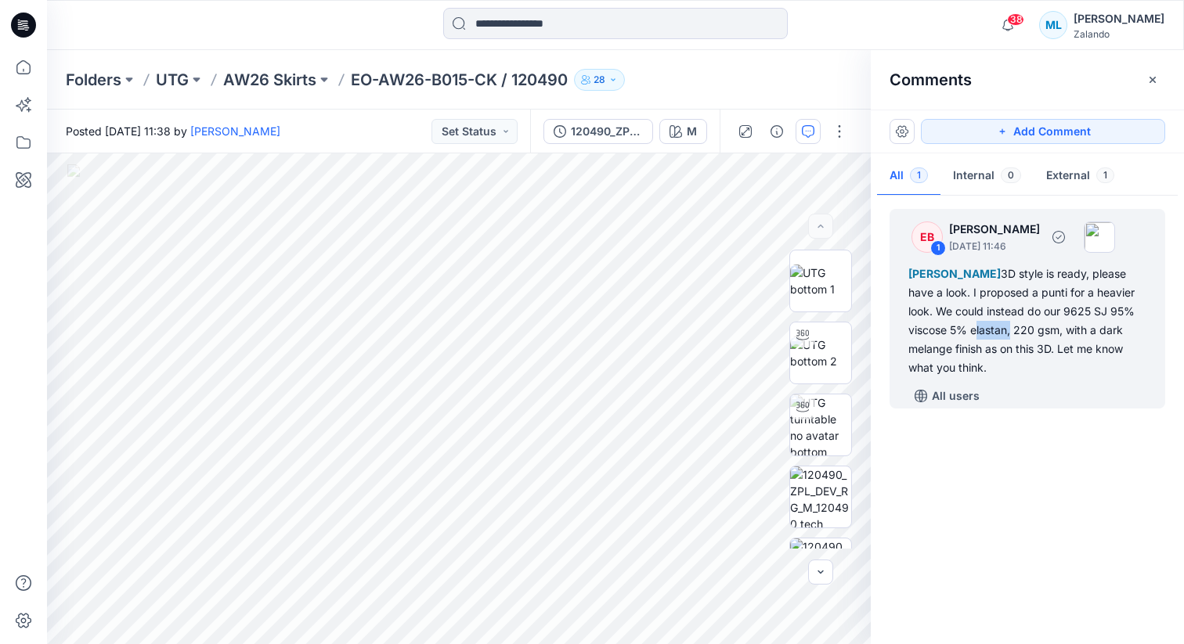
click at [928, 240] on div "EB" at bounding box center [926, 237] width 31 height 31
click at [939, 247] on div "1" at bounding box center [938, 248] width 16 height 16
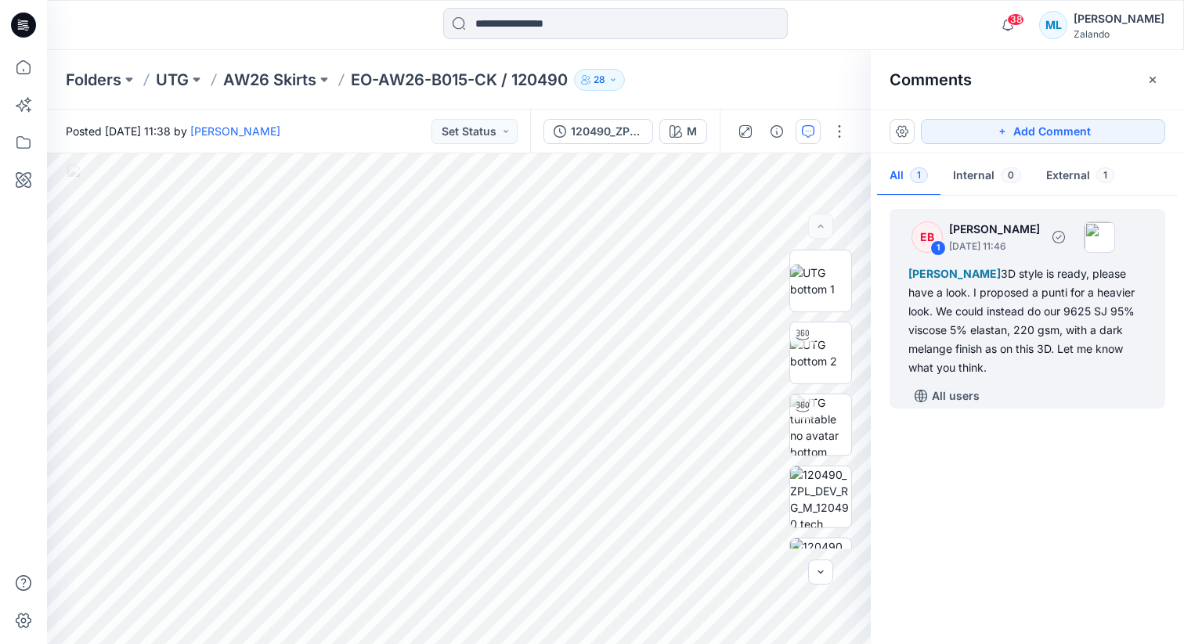
click at [939, 247] on div "1" at bounding box center [938, 248] width 16 height 16
click at [1035, 357] on div "[PERSON_NAME] 3D style is ready, please have a look. I proposed a punti for a h…" at bounding box center [1027, 321] width 238 height 113
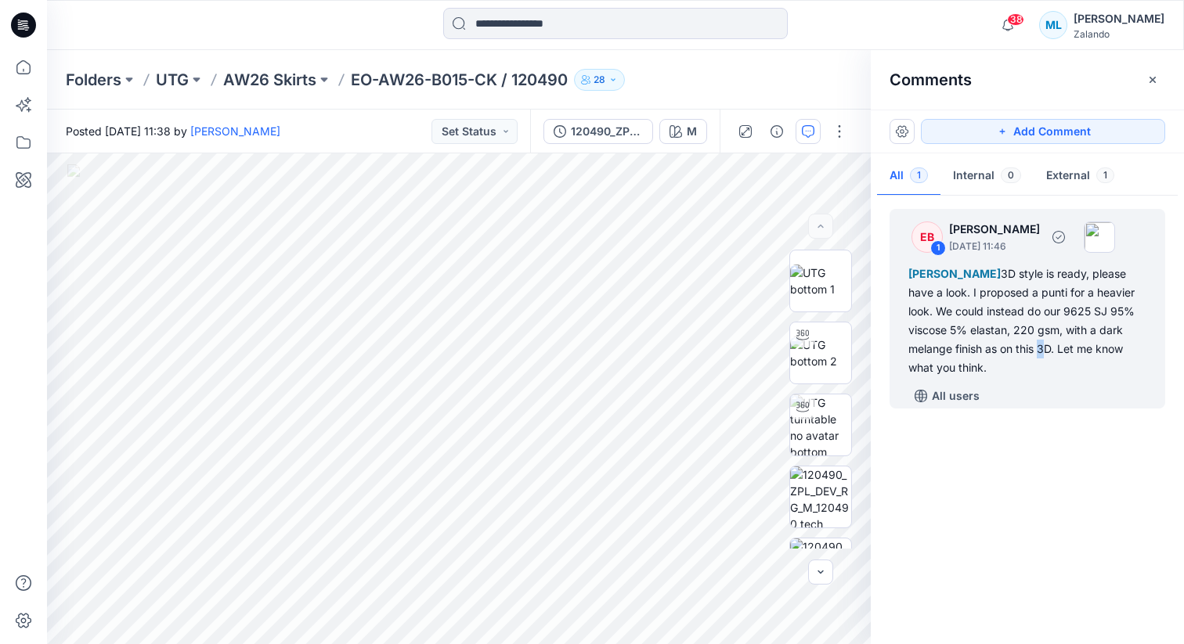
click at [1035, 357] on div "[PERSON_NAME] 3D style is ready, please have a look. I proposed a punti for a h…" at bounding box center [1027, 321] width 238 height 113
click at [801, 133] on button "button" at bounding box center [808, 131] width 25 height 25
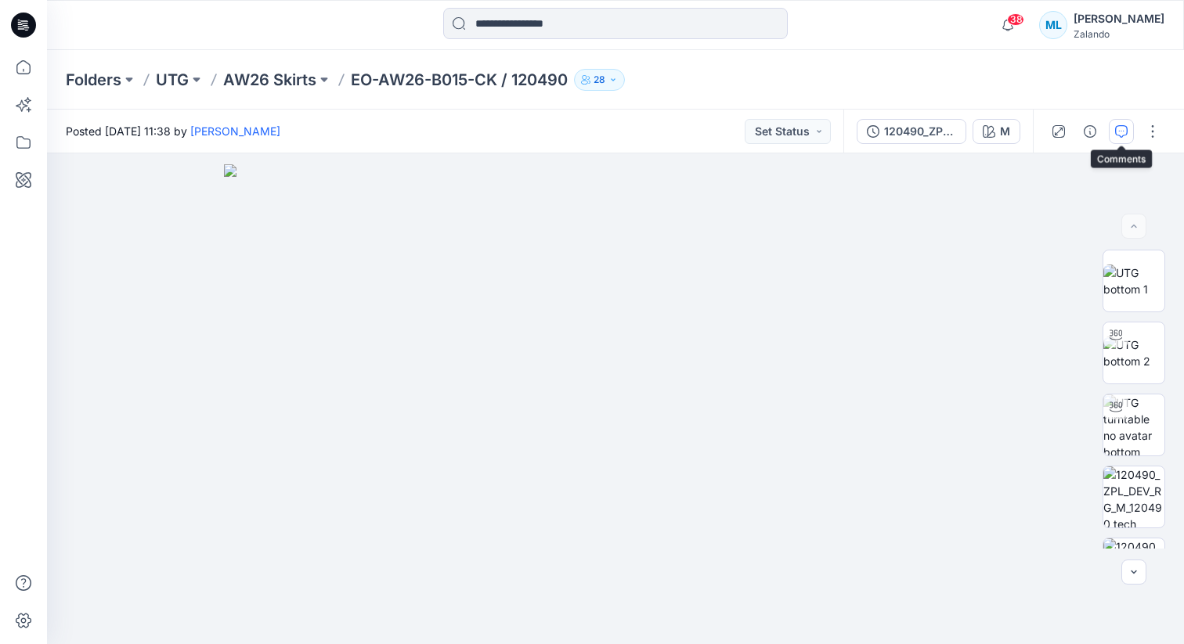
click at [1119, 132] on icon "button" at bounding box center [1121, 131] width 13 height 13
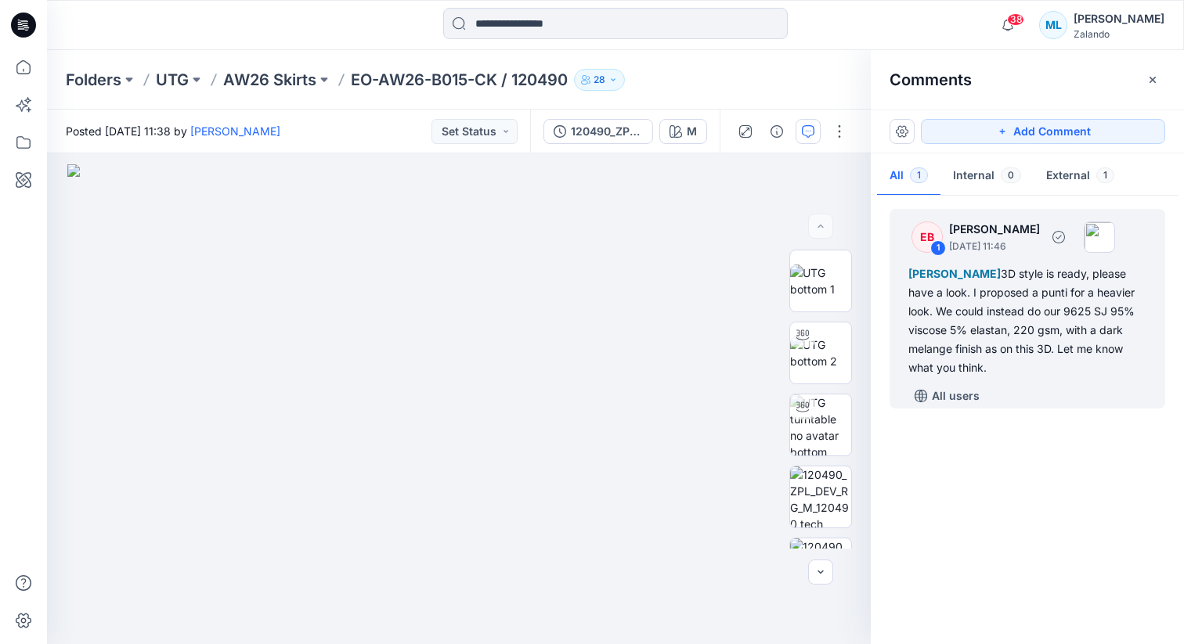
click at [981, 328] on div "[PERSON_NAME] 3D style is ready, please have a look. I proposed a punti for a h…" at bounding box center [1027, 321] width 238 height 113
click at [952, 310] on div "[PERSON_NAME] 3D style is ready, please have a look. I proposed a punti for a h…" at bounding box center [1027, 321] width 238 height 113
click at [817, 227] on div at bounding box center [820, 226] width 25 height 25
click at [817, 281] on img at bounding box center [820, 281] width 61 height 33
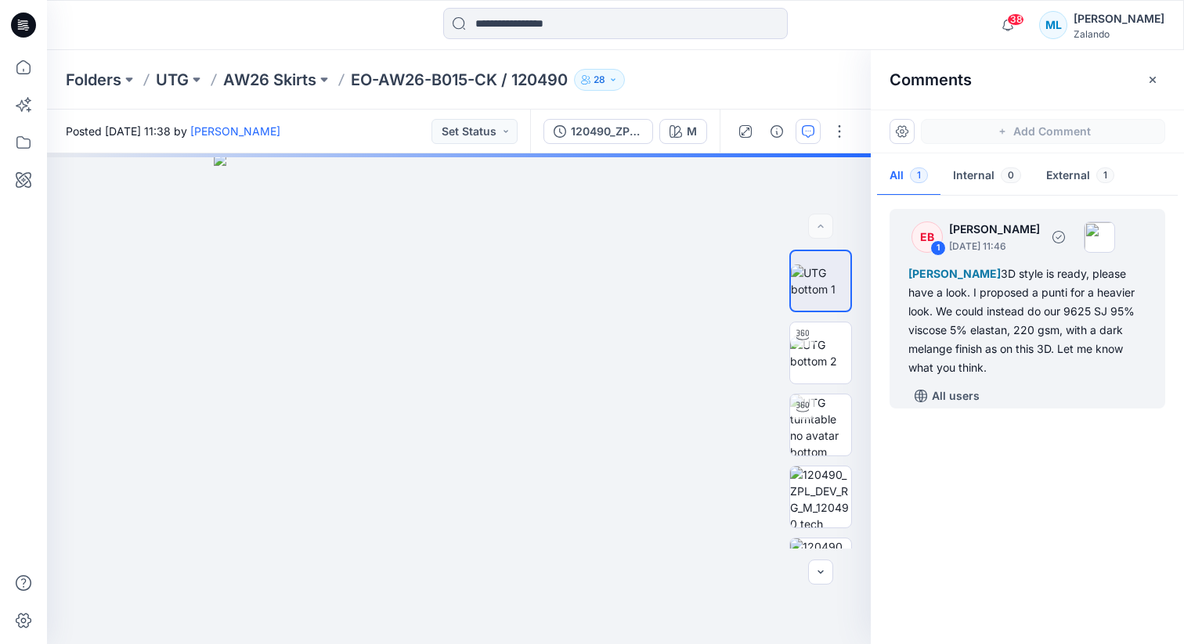
click at [1004, 354] on div "[PERSON_NAME] 3D style is ready, please have a look. I proposed a punti for a h…" at bounding box center [1027, 321] width 238 height 113
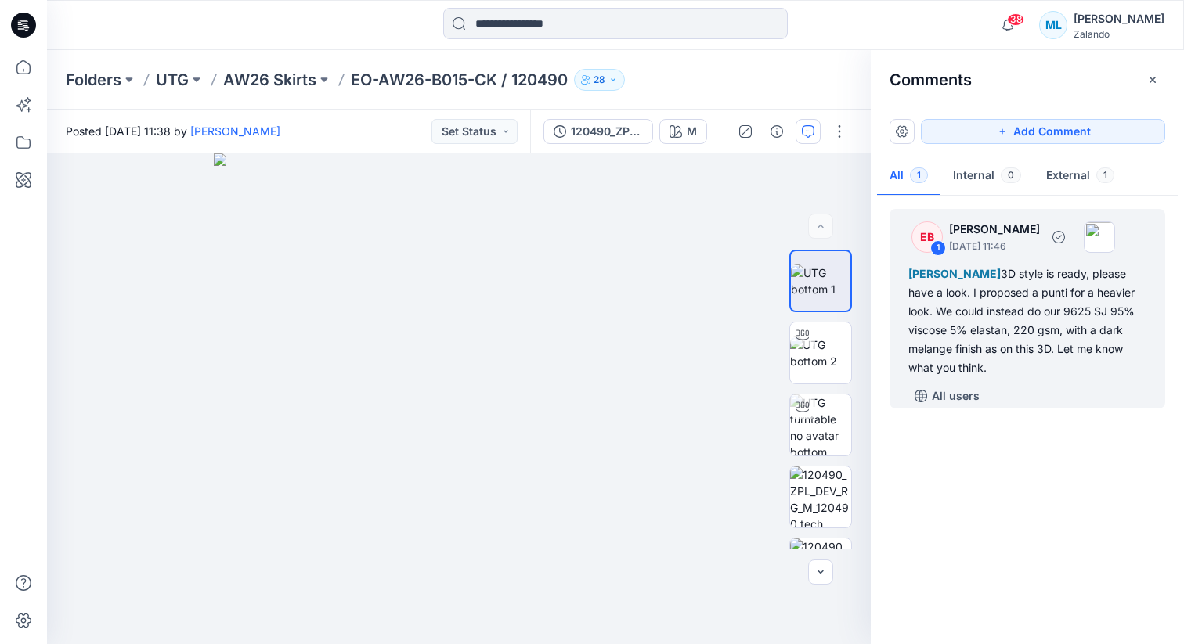
click at [1003, 315] on div "[PERSON_NAME] 3D style is ready, please have a look. I proposed a punti for a h…" at bounding box center [1027, 321] width 238 height 113
click at [775, 332] on div at bounding box center [820, 399] width 100 height 299
click at [845, 359] on img at bounding box center [820, 353] width 61 height 33
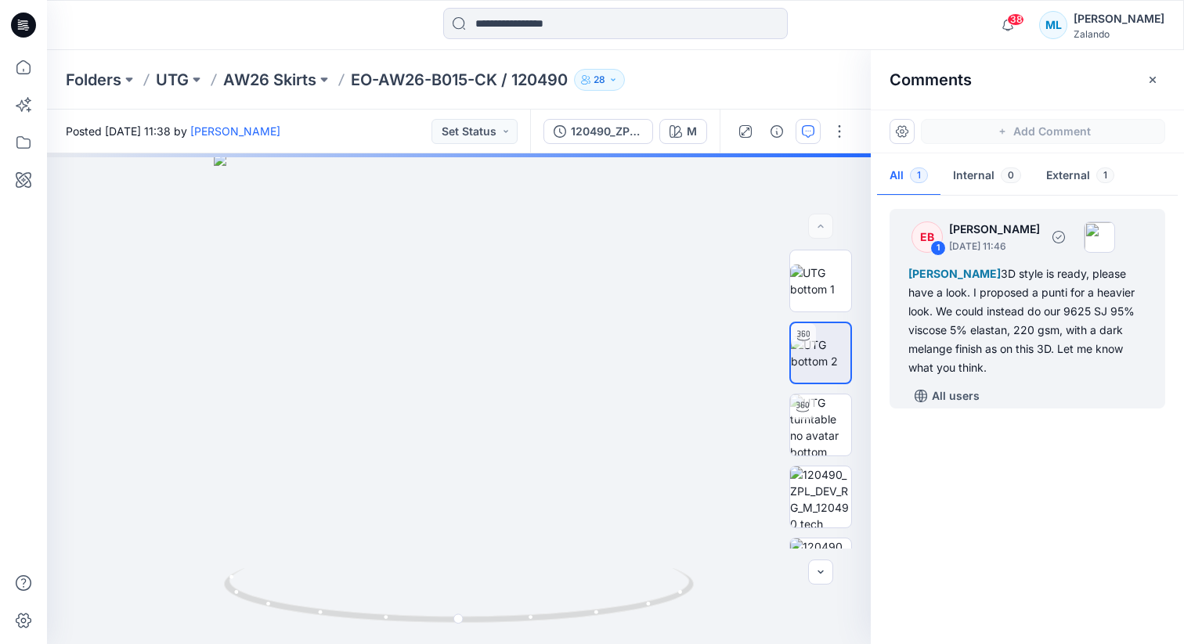
click at [973, 323] on div "[PERSON_NAME] 3D style is ready, please have a look. I proposed a punti for a h…" at bounding box center [1027, 321] width 238 height 113
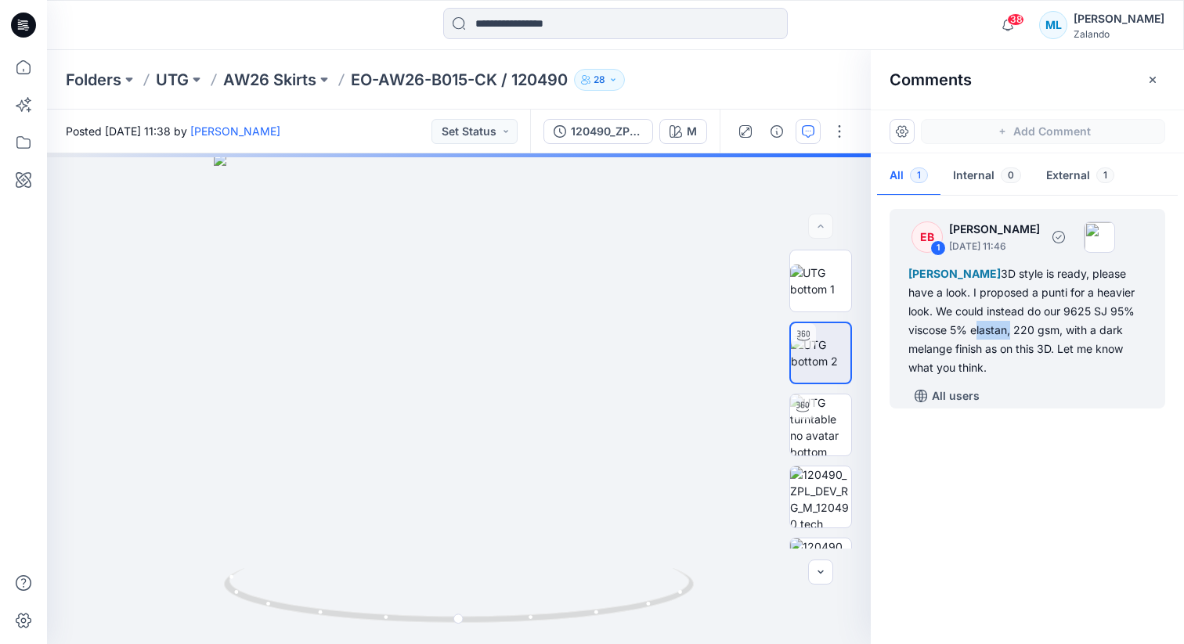
click at [973, 323] on div "[PERSON_NAME] 3D style is ready, please have a look. I proposed a punti for a h…" at bounding box center [1027, 321] width 238 height 113
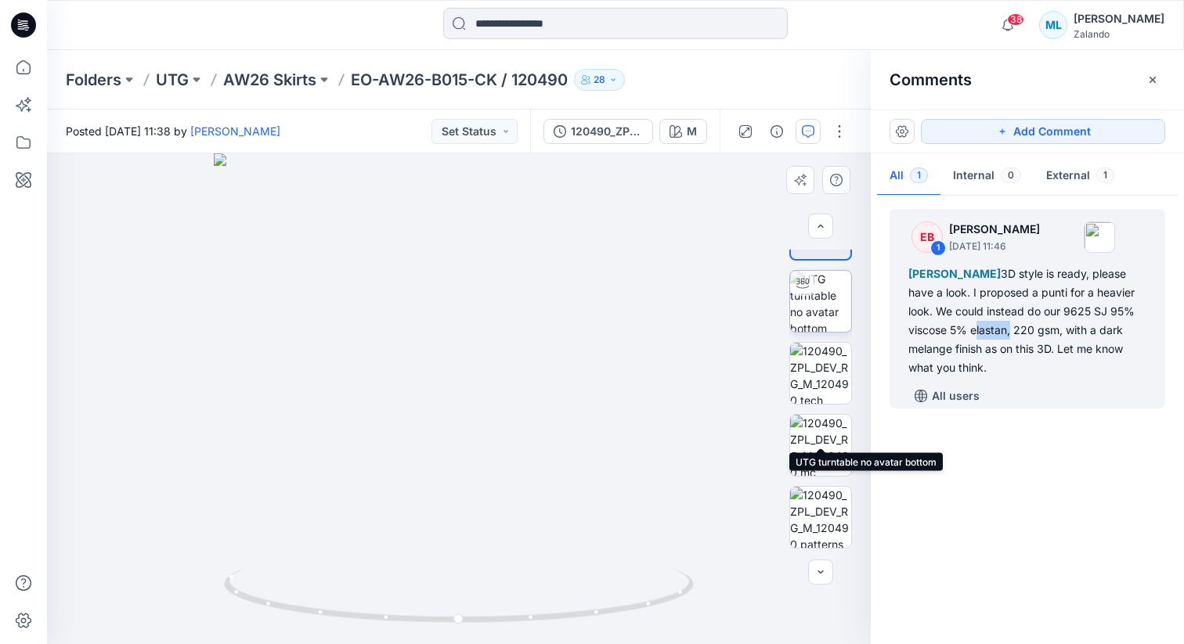
scroll to position [196, 0]
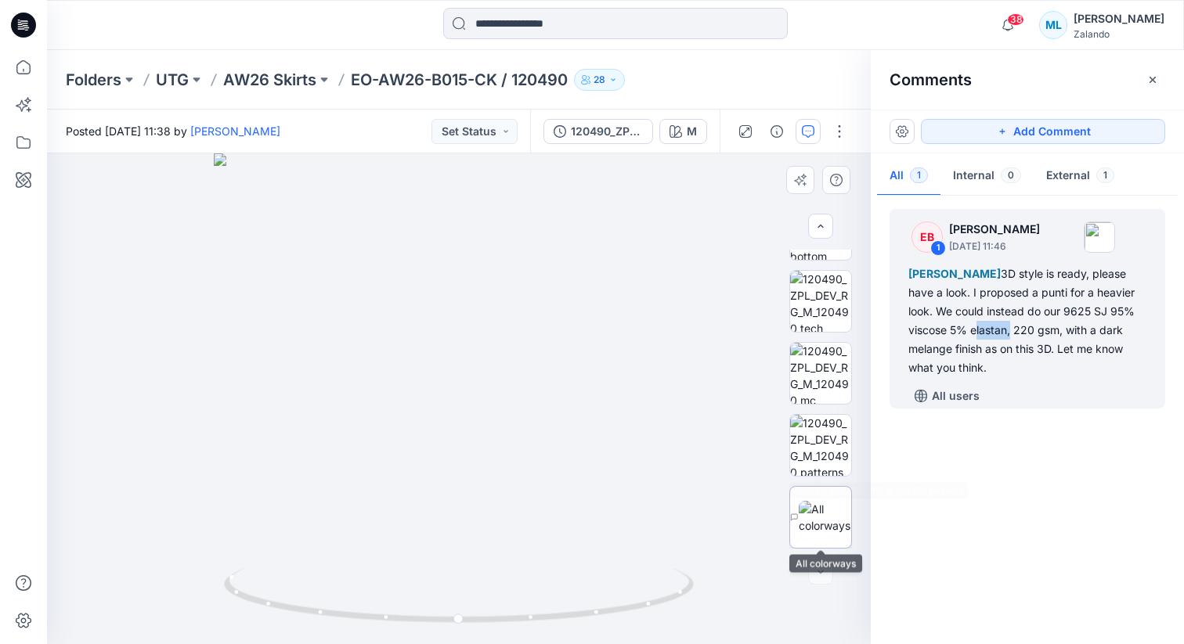
click at [815, 517] on img at bounding box center [825, 517] width 52 height 33
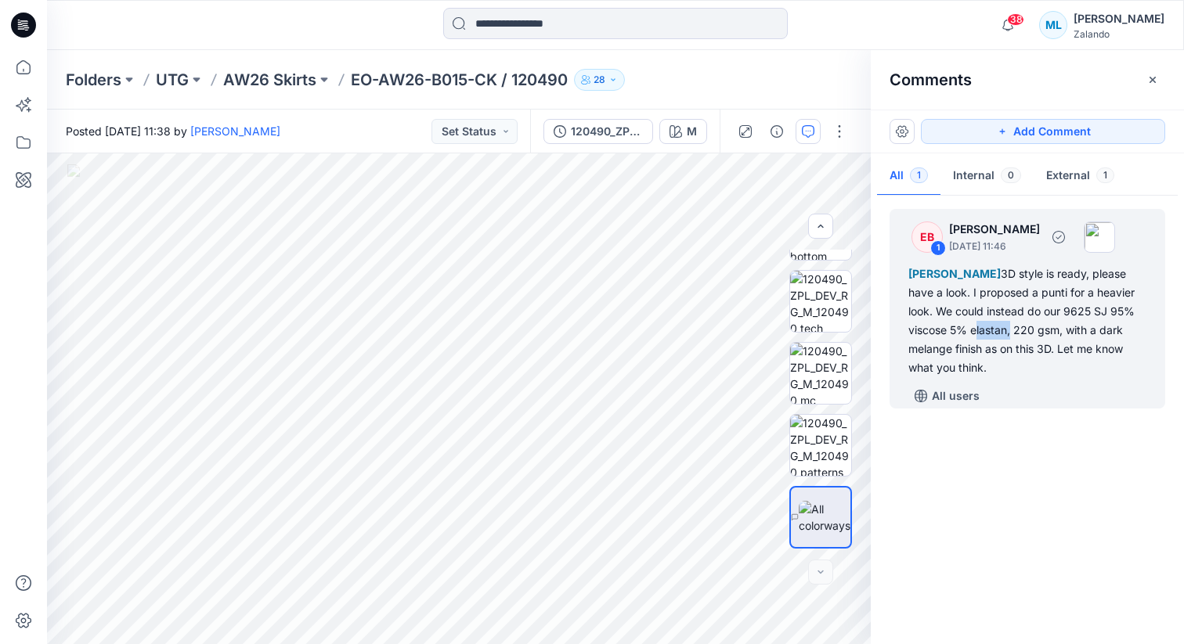
click at [961, 329] on div "[PERSON_NAME] 3D style is ready, please have a look. I proposed a punti for a h…" at bounding box center [1027, 321] width 238 height 113
click at [979, 309] on div "[PERSON_NAME] 3D style is ready, please have a look. I proposed a punti for a h…" at bounding box center [1027, 321] width 238 height 113
click at [1034, 355] on div "[PERSON_NAME] 3D style is ready, please have a look. I proposed a punti for a h…" at bounding box center [1027, 321] width 238 height 113
click at [1011, 339] on div "[PERSON_NAME] 3D style is ready, please have a look. I proposed a punti for a h…" at bounding box center [1027, 321] width 238 height 113
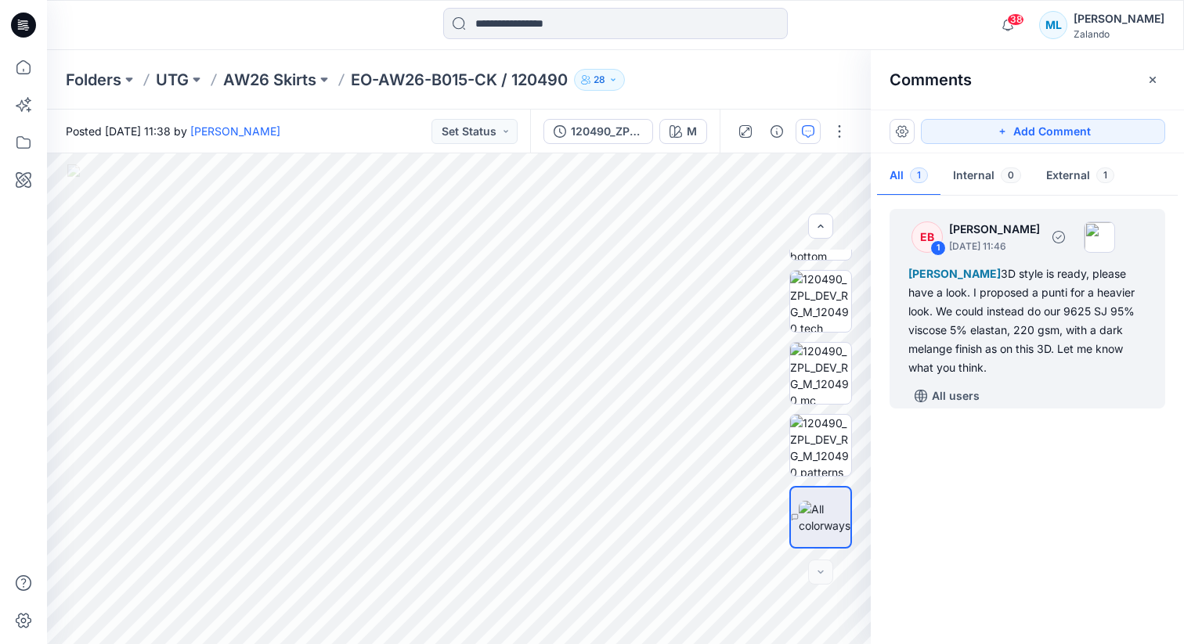
click at [983, 305] on div "[PERSON_NAME] 3D style is ready, please have a look. I proposed a punti for a h…" at bounding box center [1027, 321] width 238 height 113
click at [972, 308] on div "[PERSON_NAME] 3D style is ready, please have a look. I proposed a punti for a h…" at bounding box center [1027, 321] width 238 height 113
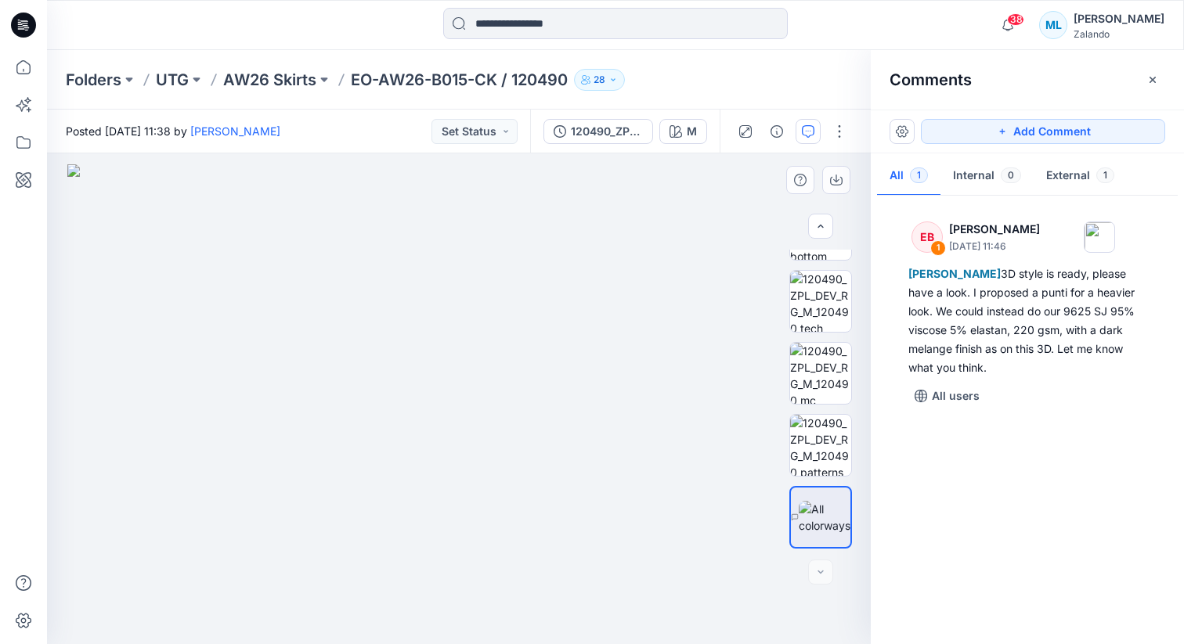
click at [429, 384] on img at bounding box center [458, 404] width 783 height 481
click at [630, 371] on img at bounding box center [458, 404] width 783 height 481
drag, startPoint x: 711, startPoint y: 358, endPoint x: 496, endPoint y: 364, distance: 215.4
click at [496, 364] on img at bounding box center [458, 404] width 783 height 481
click at [670, 312] on img at bounding box center [458, 404] width 783 height 481
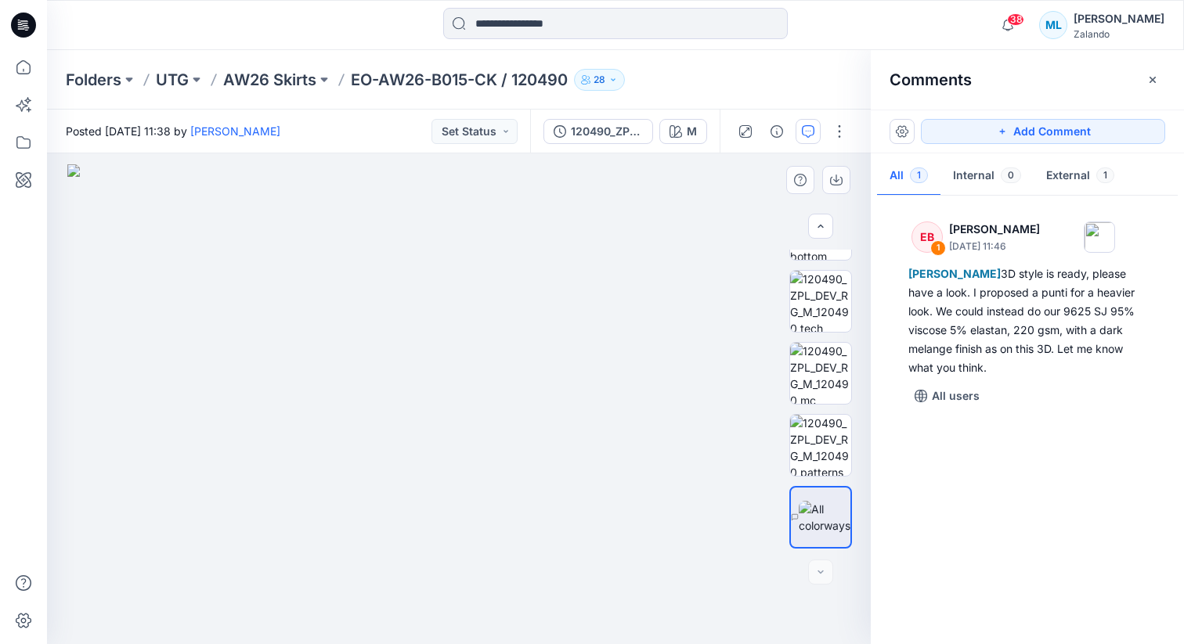
click at [616, 402] on img at bounding box center [458, 404] width 783 height 481
drag, startPoint x: 432, startPoint y: 416, endPoint x: 423, endPoint y: 416, distance: 9.4
click at [423, 416] on img at bounding box center [458, 404] width 783 height 481
click at [161, 396] on img at bounding box center [458, 404] width 783 height 481
click at [168, 258] on img at bounding box center [458, 404] width 783 height 481
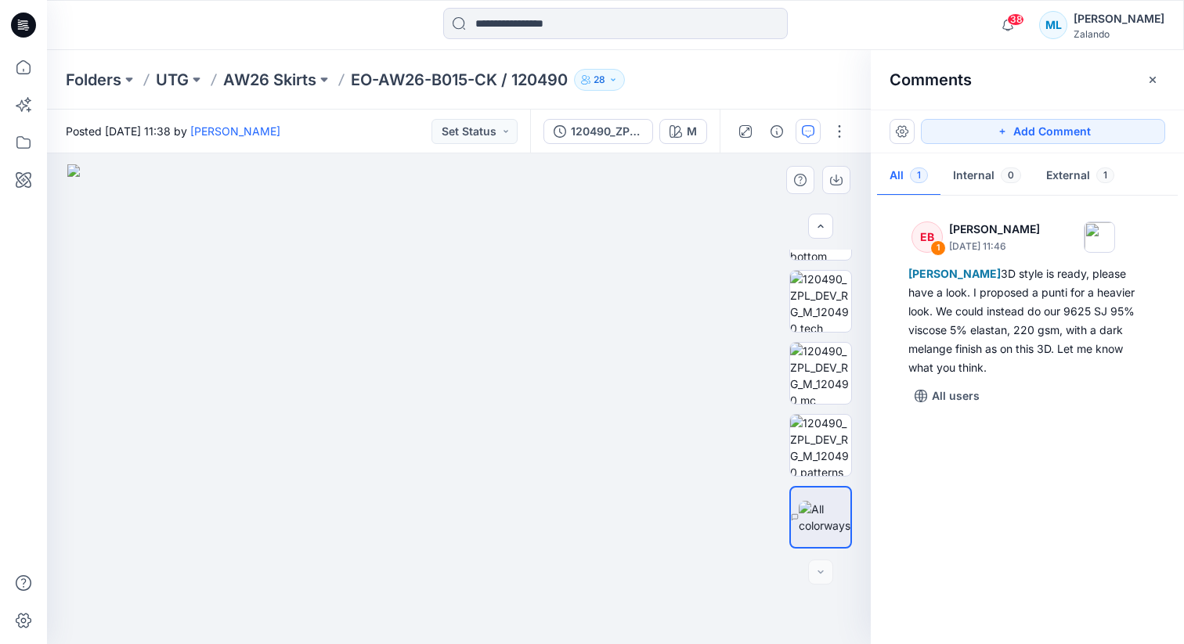
click at [302, 276] on img at bounding box center [458, 404] width 783 height 481
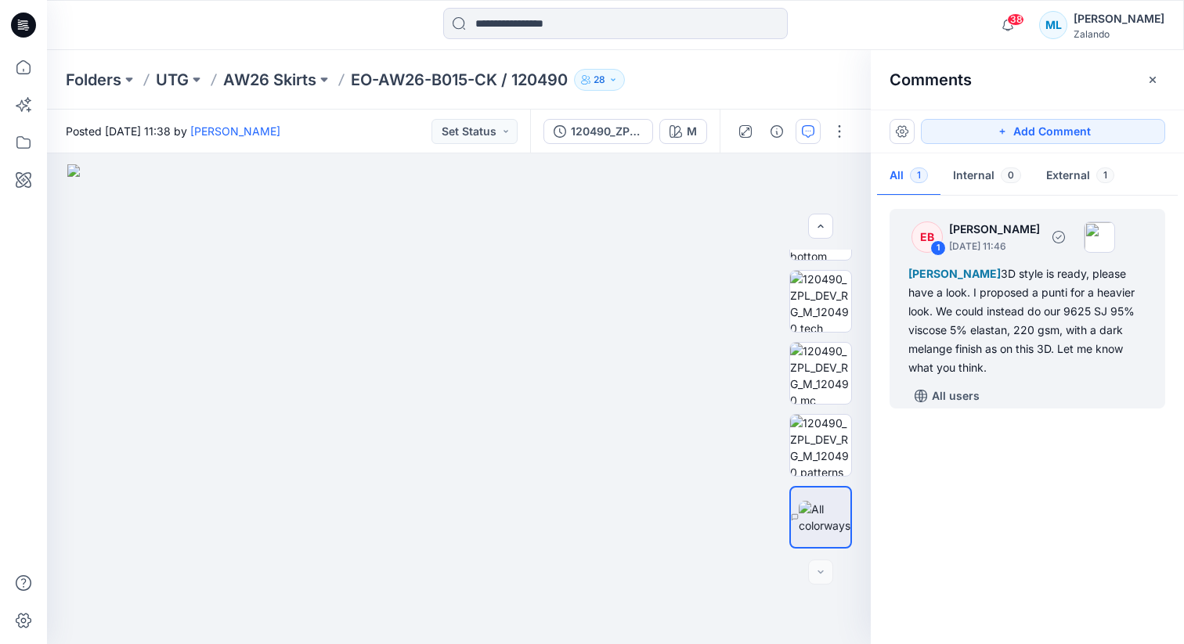
click at [1008, 334] on div "[PERSON_NAME] 3D style is ready, please have a look. I proposed a punti for a h…" at bounding box center [1027, 321] width 238 height 113
click at [1030, 337] on div "[PERSON_NAME] 3D style is ready, please have a look. I proposed a punti for a h…" at bounding box center [1027, 321] width 238 height 113
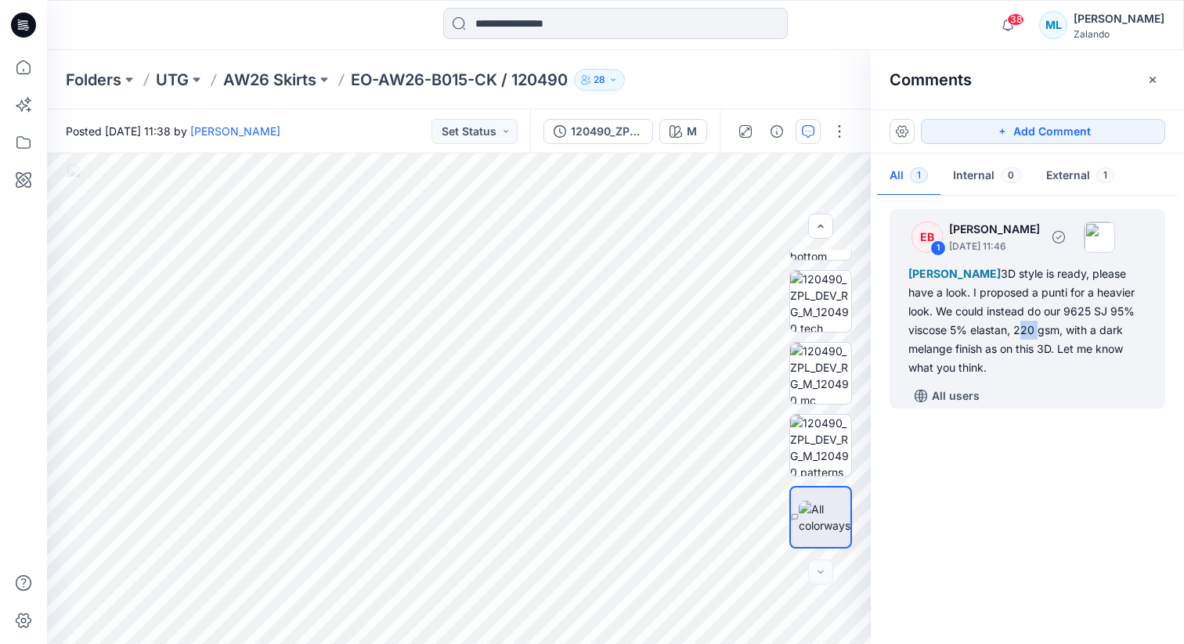
click at [1030, 337] on div "[PERSON_NAME] 3D style is ready, please have a look. I proposed a punti for a h…" at bounding box center [1027, 321] width 238 height 113
